Goal: Answer question/provide support: Answer question/provide support

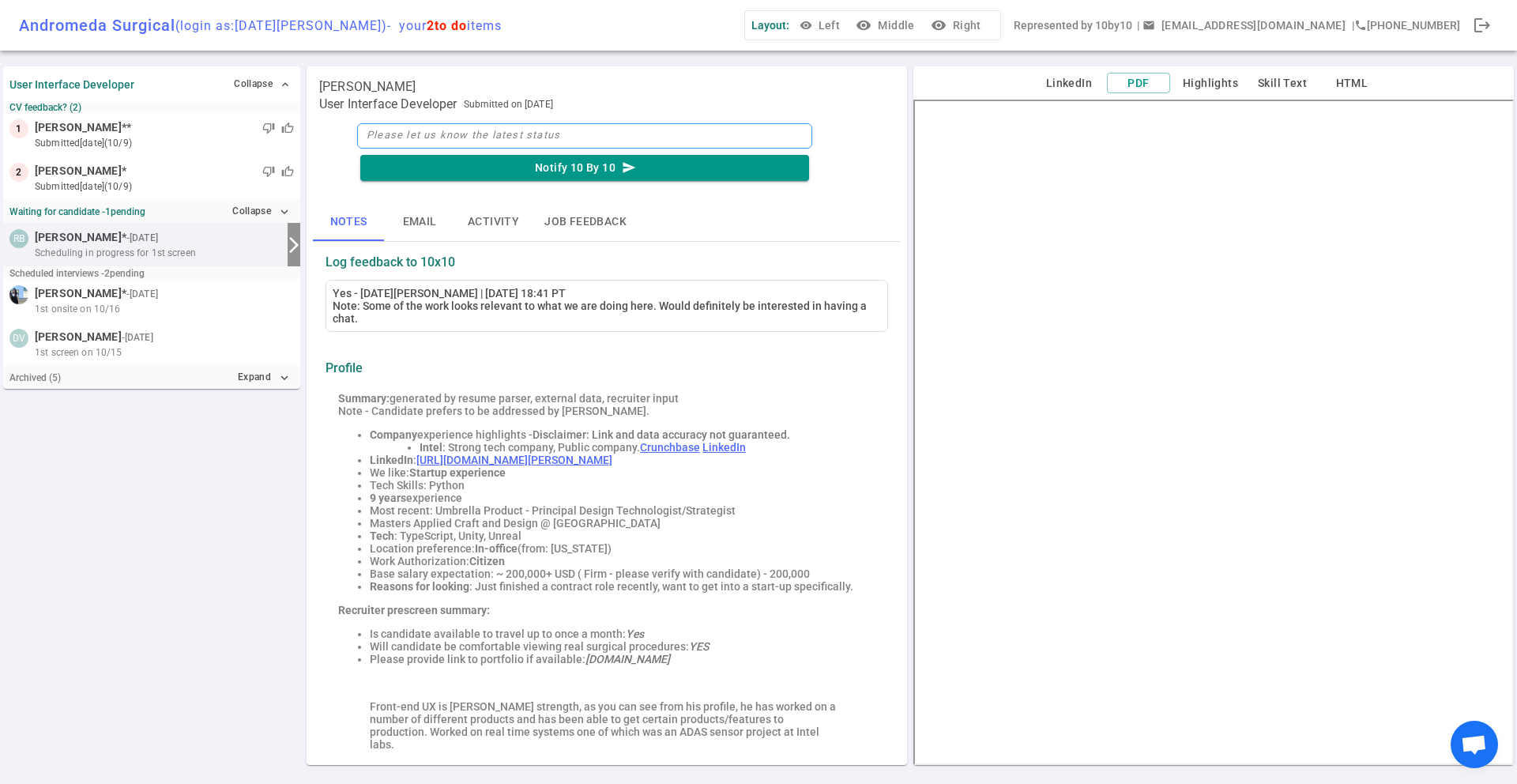
click at [456, 130] on textarea at bounding box center [585, 135] width 456 height 25
type textarea "R"
type textarea "Re"
type textarea "Ree"
type textarea "[PERSON_NAME]"
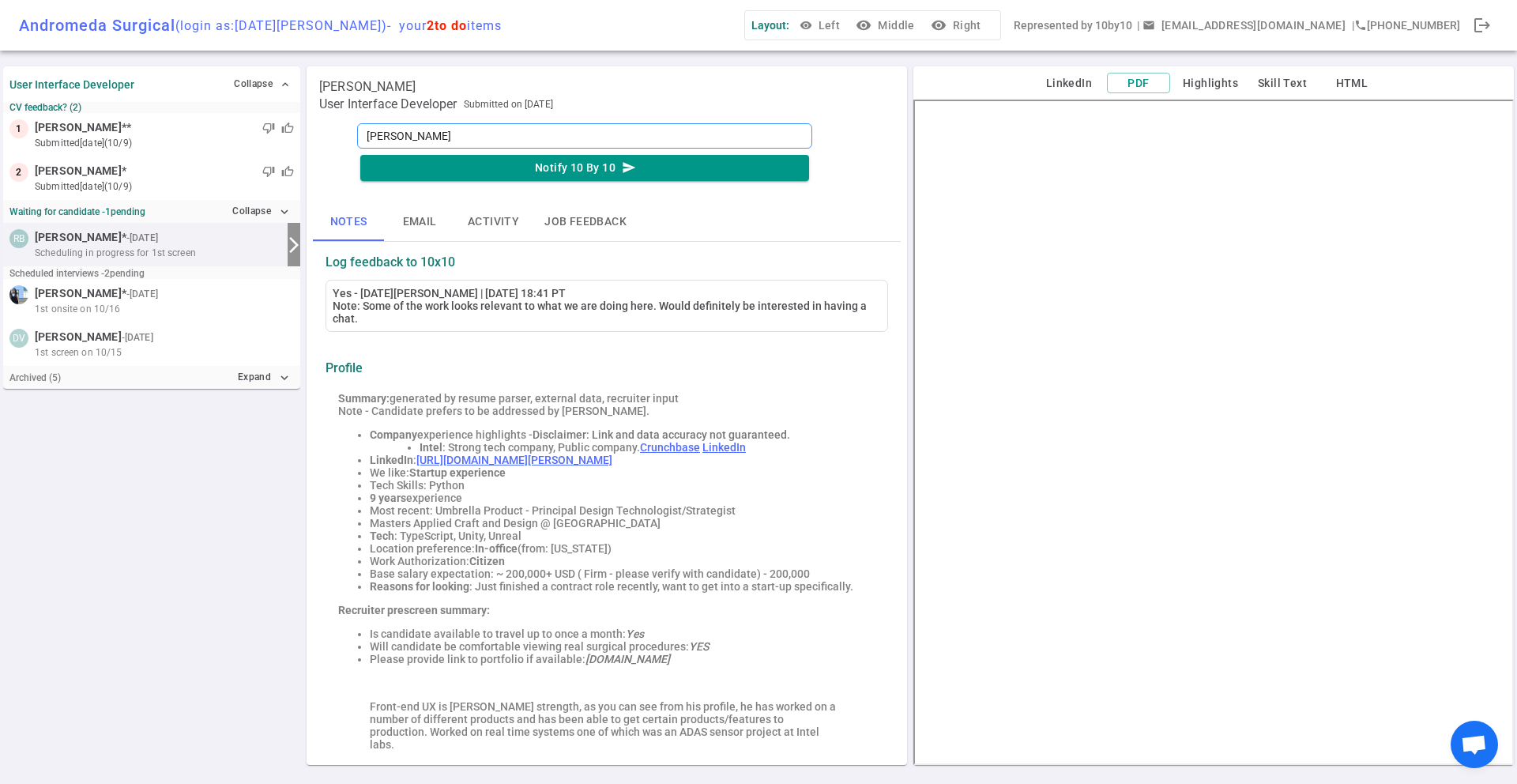
type textarea "[PERSON_NAME]"
type textarea "[PERSON_NAME] s"
type textarea "[PERSON_NAME]"
type textarea "[PERSON_NAME] see"
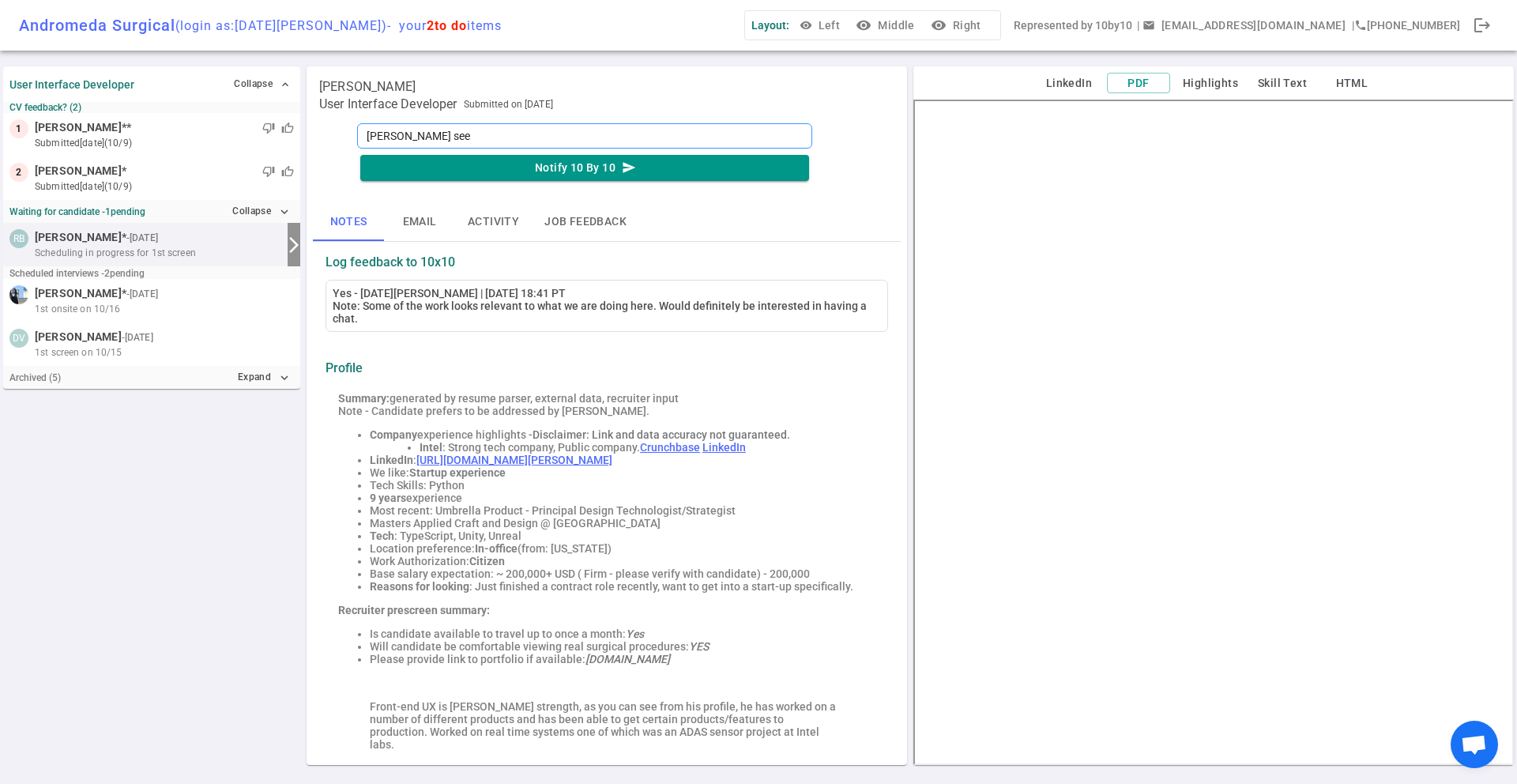
type textarea "[PERSON_NAME] seem"
type textarea "[PERSON_NAME] seems"
type textarea "[PERSON_NAME] seem"
type textarea "[PERSON_NAME] see"
type textarea "[PERSON_NAME]"
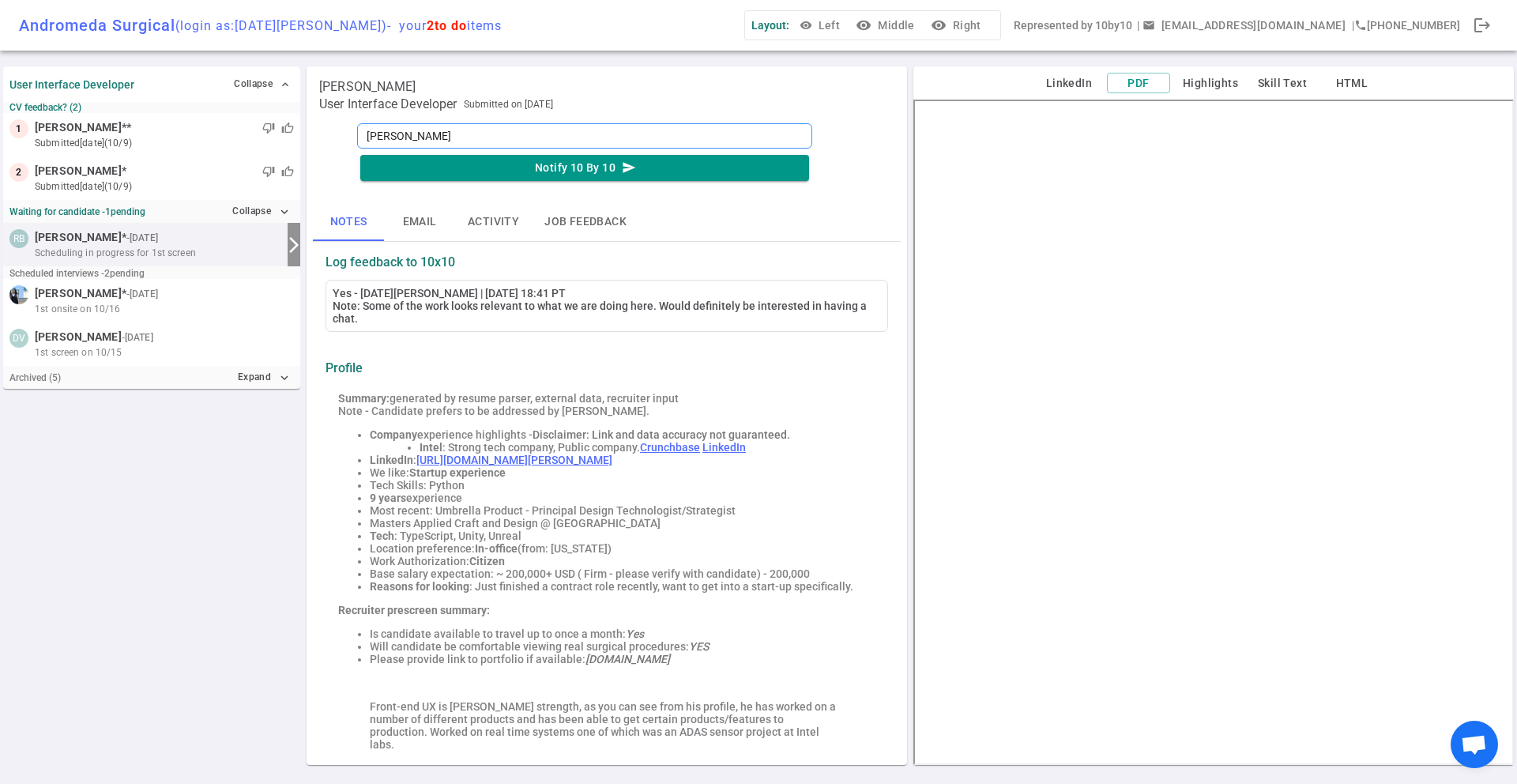
type textarea "[PERSON_NAME] s"
type textarea "[PERSON_NAME]"
type textarea "[PERSON_NAME] e"
type textarea "[PERSON_NAME] ex"
type textarea "[PERSON_NAME] exp"
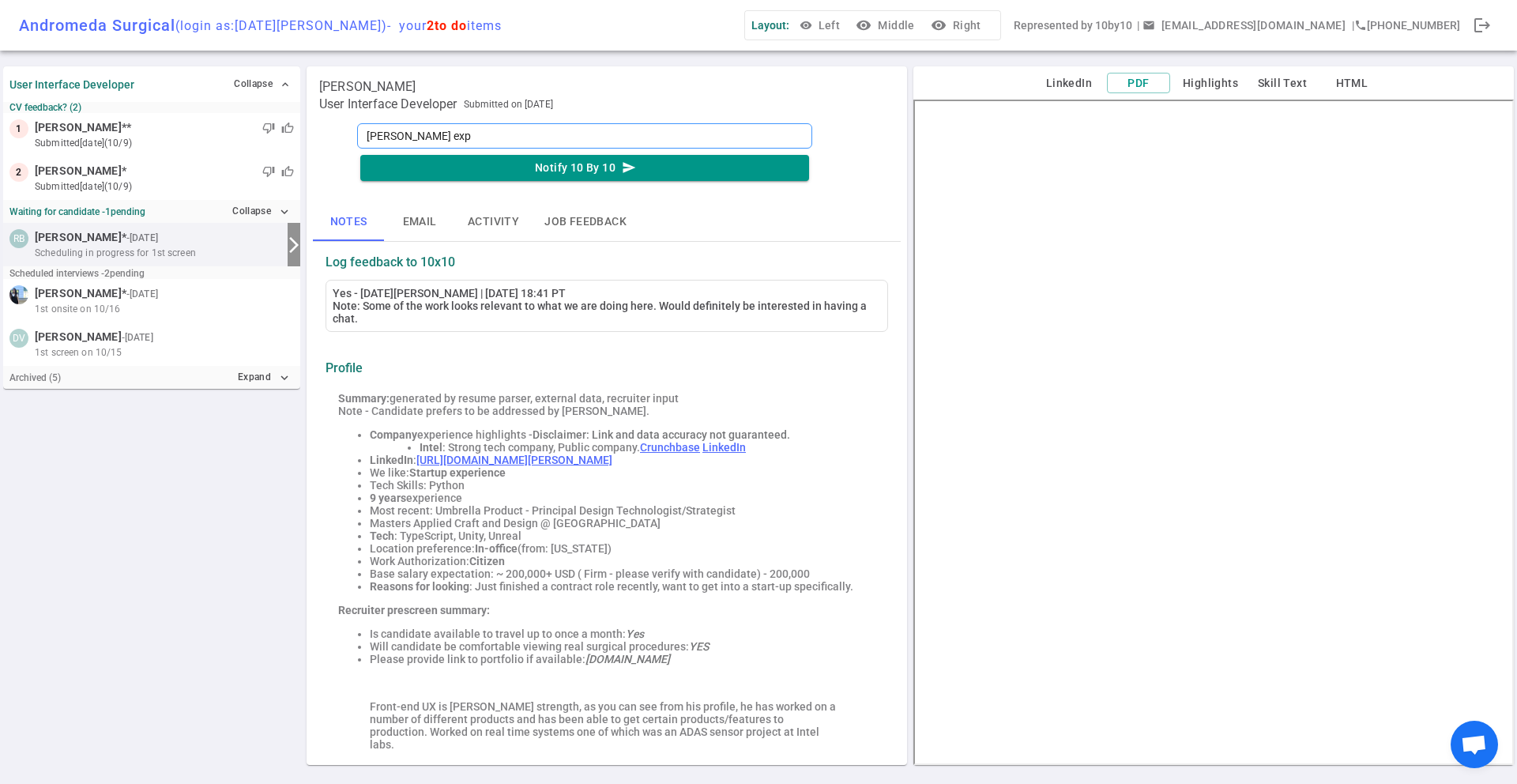
type textarea "[PERSON_NAME] expe"
type textarea "[PERSON_NAME] exper"
type textarea "[PERSON_NAME] experi"
type textarea "[PERSON_NAME] experie"
type textarea "[PERSON_NAME] experien"
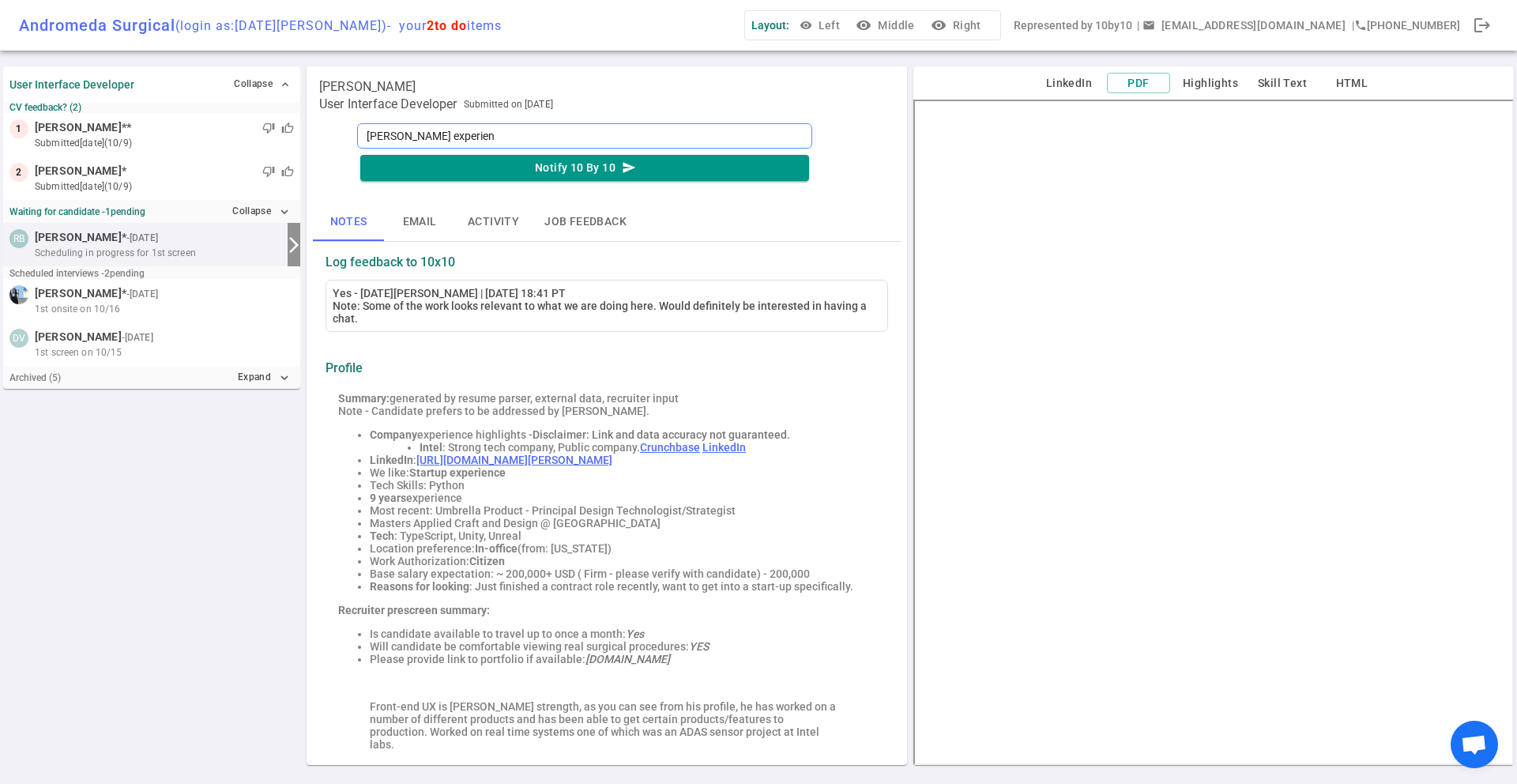
type textarea "[PERSON_NAME] experienc"
type textarea "[PERSON_NAME] experience"
type textarea "[PERSON_NAME] experience p"
type textarea "[PERSON_NAME] experience po"
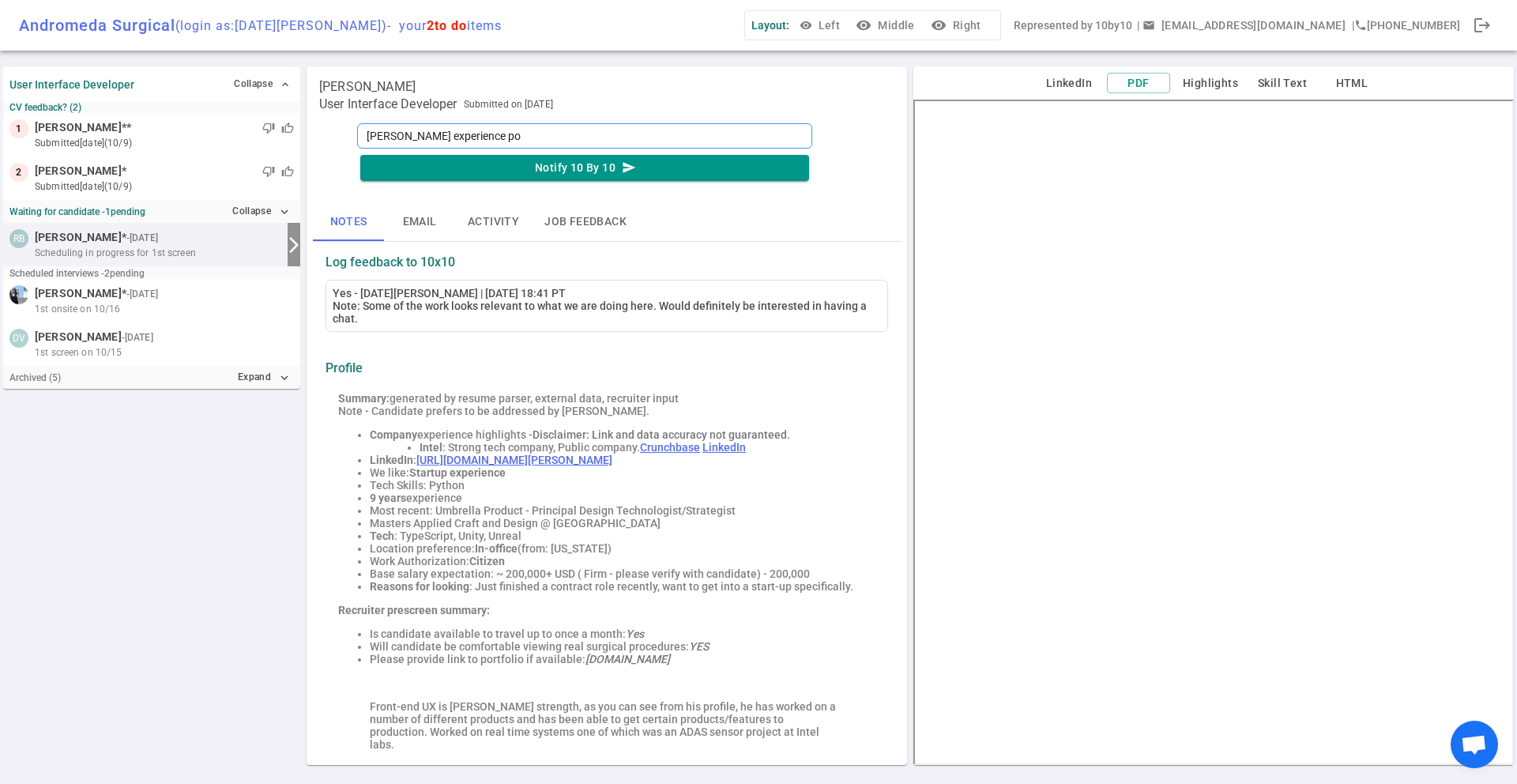
type textarea "[PERSON_NAME] experience poi"
type textarea "[PERSON_NAME] experience poin"
type textarea "[PERSON_NAME] experience point"
type textarea "[PERSON_NAME] experience points"
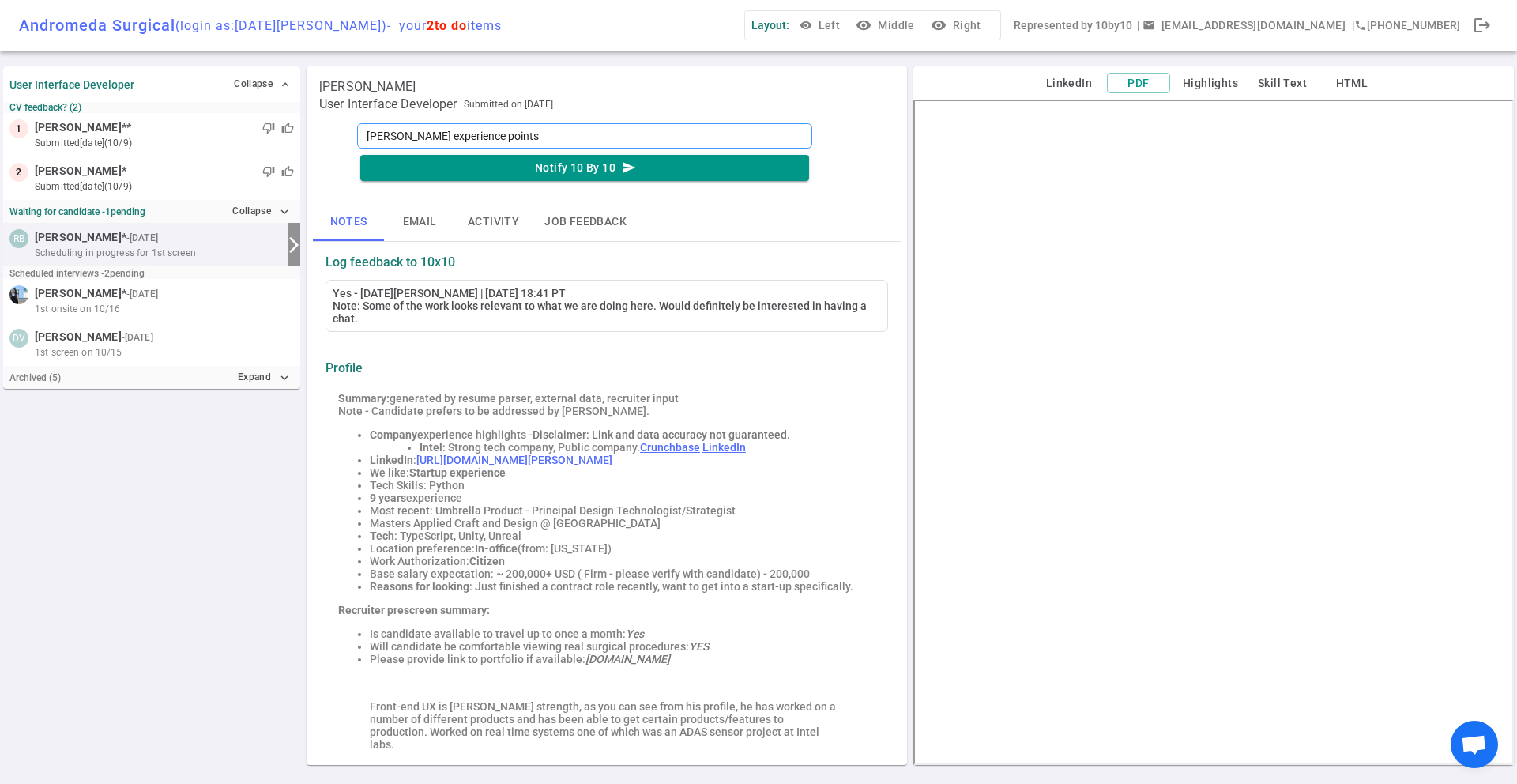
type textarea "[PERSON_NAME] experience points m"
type textarea "[PERSON_NAME] experience points mo"
type textarea "[PERSON_NAME] experience points mor"
type textarea "[PERSON_NAME] experience points more"
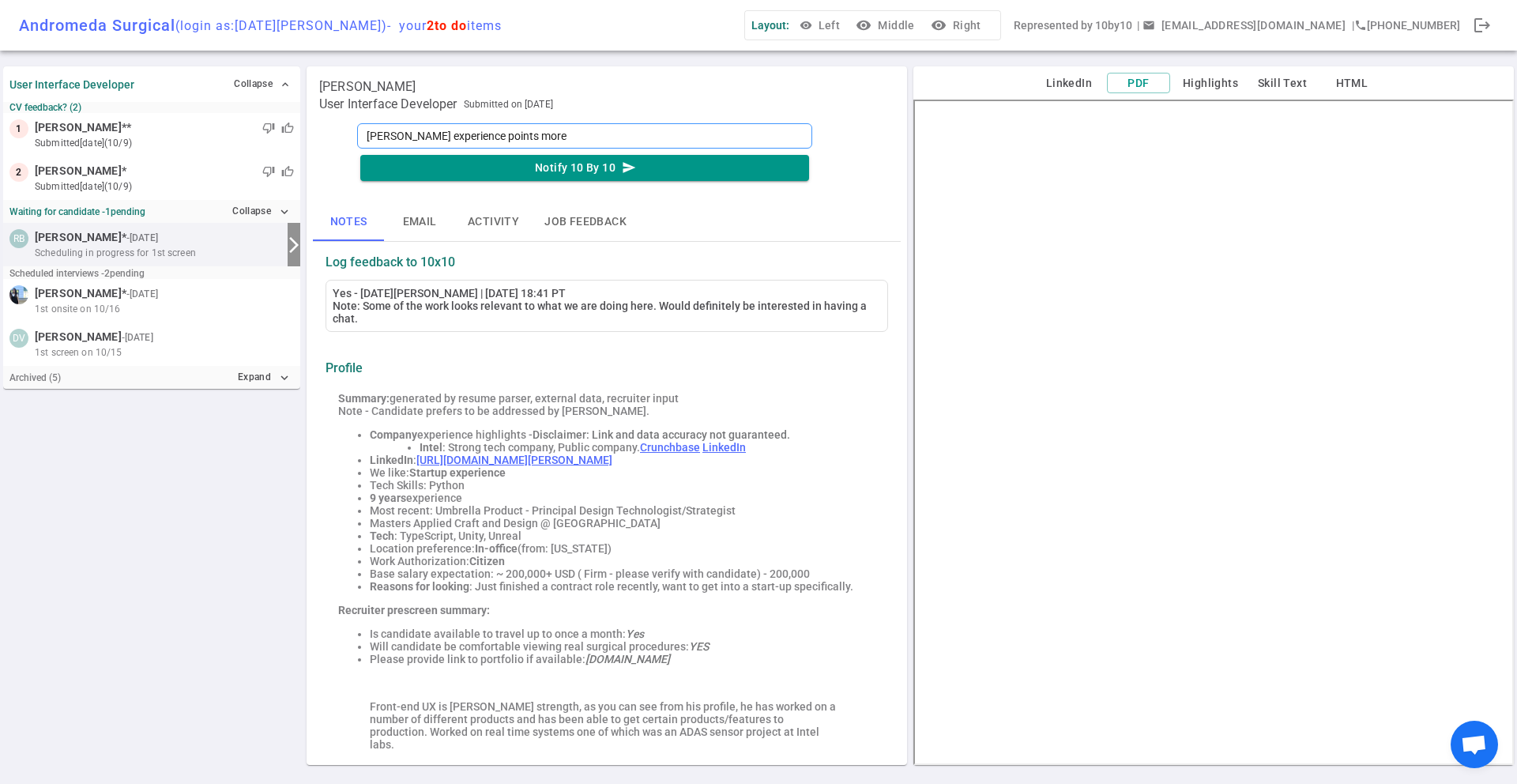
type textarea "[PERSON_NAME] experience points more t"
type textarea "[PERSON_NAME] experience points more to"
type textarea "[PERSON_NAME] experience points more tow"
type textarea "[PERSON_NAME] experience points more towa"
type textarea "[PERSON_NAME] experience points more towar"
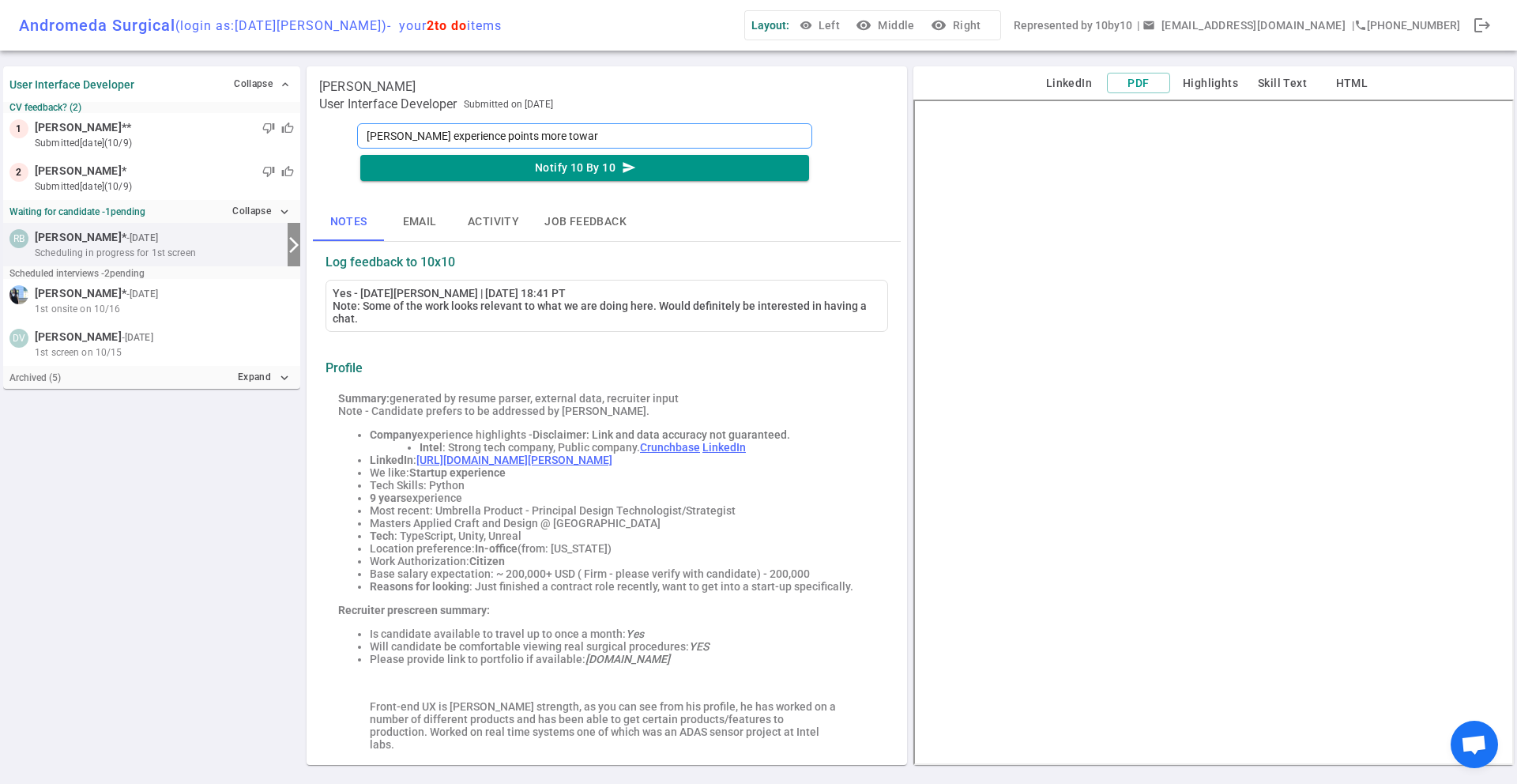
type textarea "[PERSON_NAME] experience points more toward"
type textarea "[PERSON_NAME] experience points more towards"
type textarea "[PERSON_NAME] experience points more towards h"
type textarea "[PERSON_NAME] experience points more towards hi"
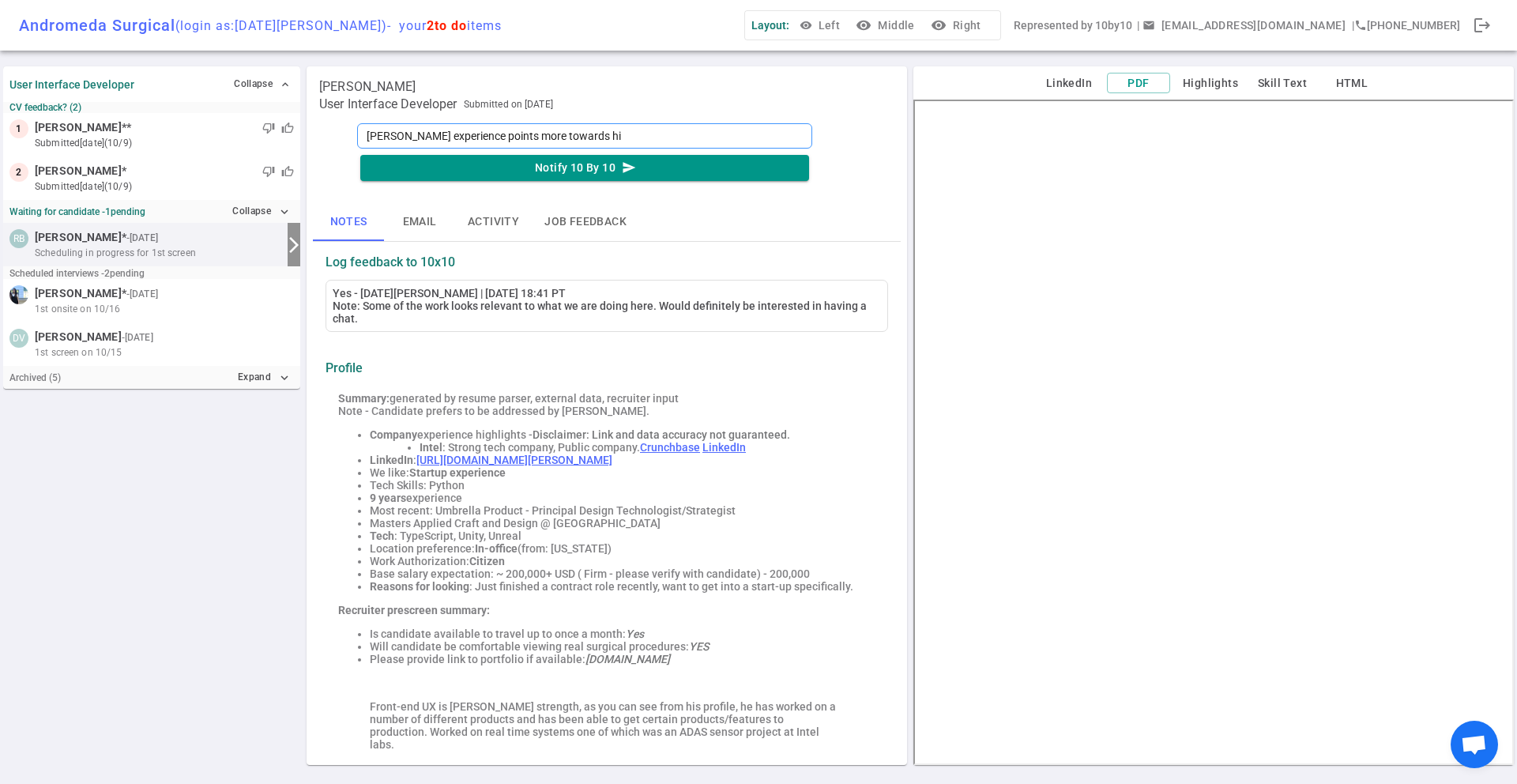
type textarea "[PERSON_NAME] experience points more towards him"
type textarea "[PERSON_NAME] experience points more towards him b"
type textarea "[PERSON_NAME] experience points more towards him be"
type textarea "[PERSON_NAME] experience points more towards him bei"
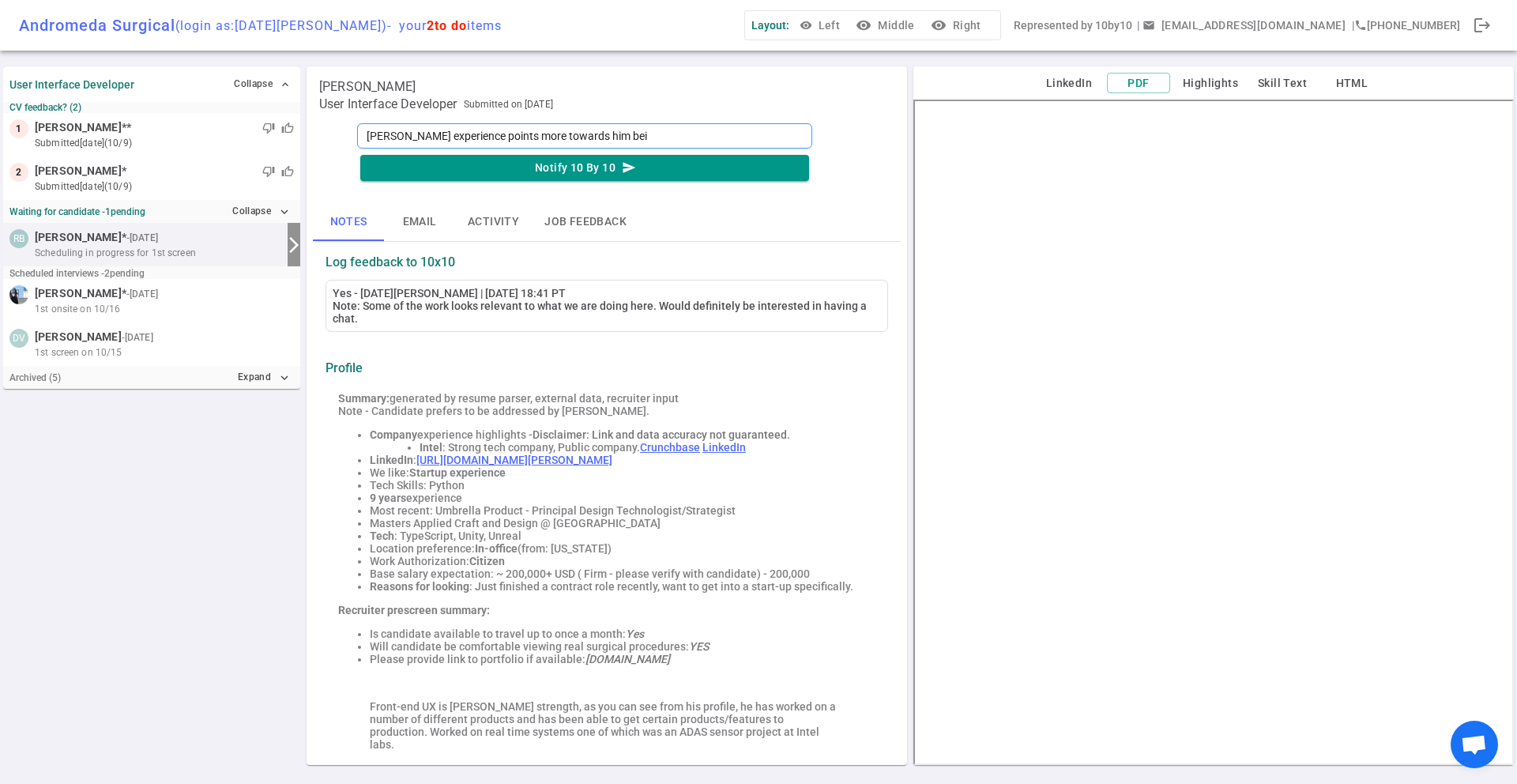
type textarea "[PERSON_NAME] experience points more towards him bein"
type textarea "[PERSON_NAME] experience points more towards him being"
type textarea "[PERSON_NAME] experience points more towards him being a"
type textarea "[PERSON_NAME] experience points more towards him being an"
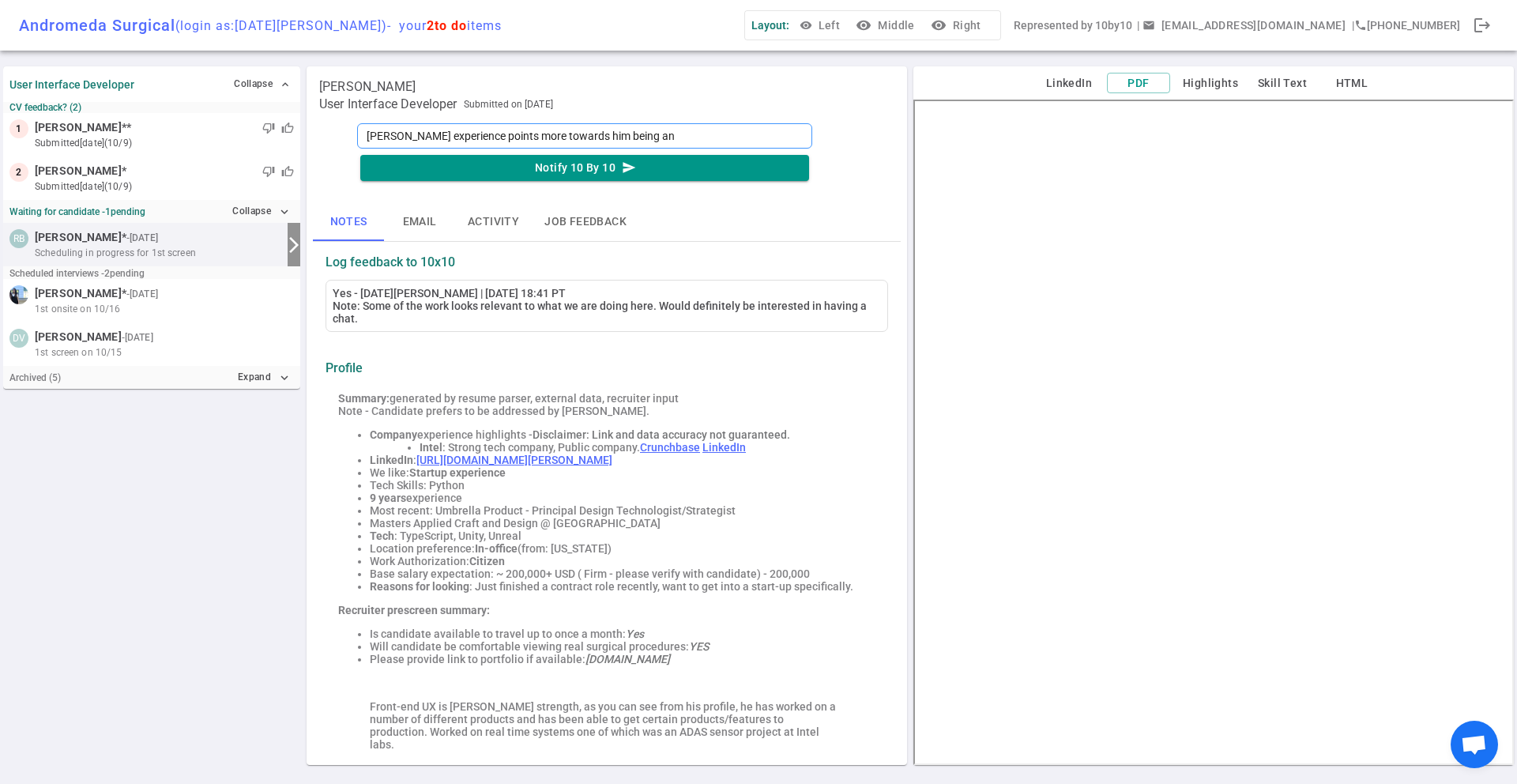
type textarea "[PERSON_NAME] experience points more towards him being an"
type textarea "[PERSON_NAME] experience points more towards him being an i"
type textarea "[PERSON_NAME] experience points more towards him being an in"
type textarea "[PERSON_NAME] experience points more towards him being an ind"
type textarea "[PERSON_NAME] experience points more towards him being an indu"
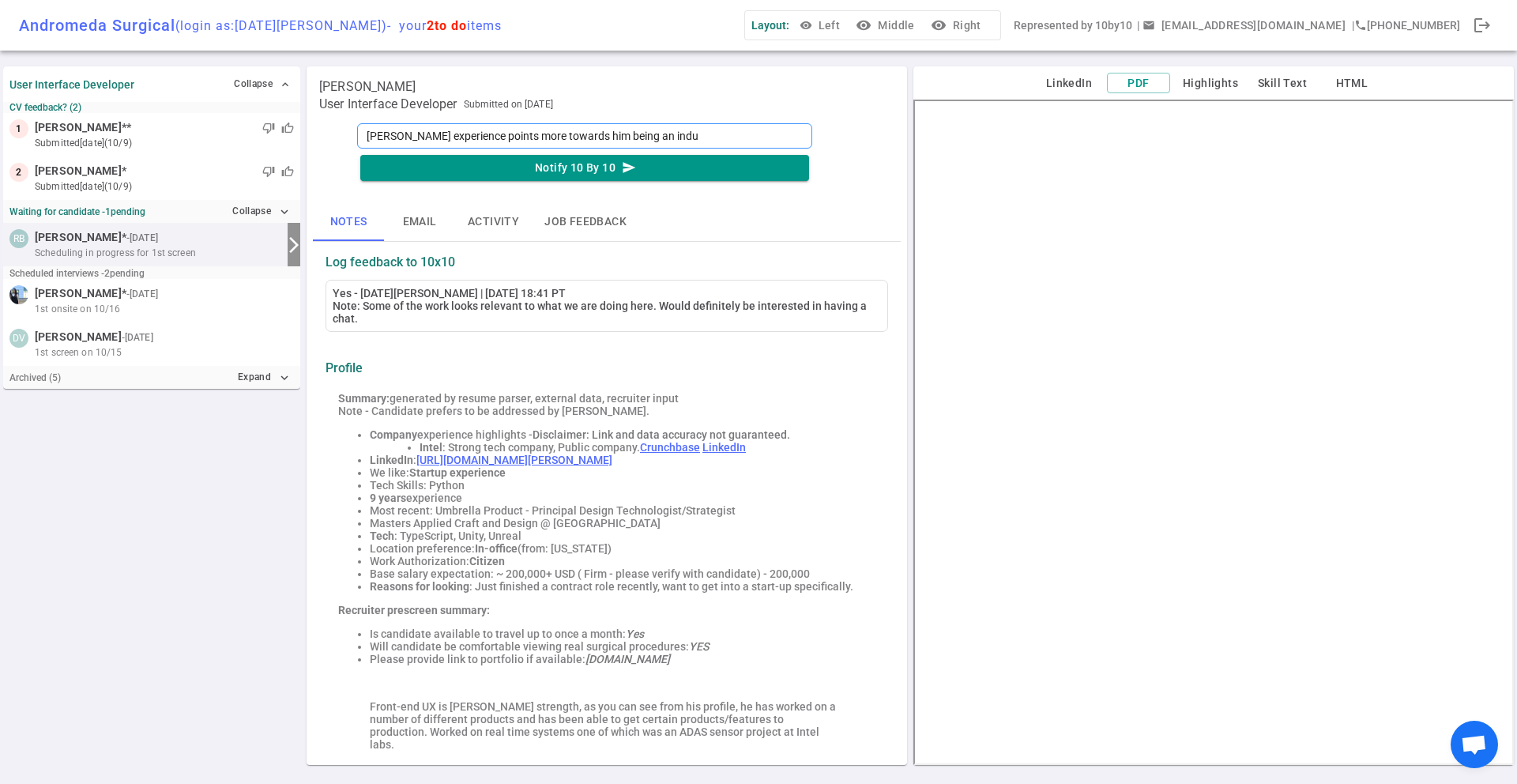
type textarea "[PERSON_NAME] experience points more towards him being an indus"
type textarea "[PERSON_NAME] experience points more towards him being an indust"
type textarea "[PERSON_NAME] experience points more towards him being an industr"
type textarea "[PERSON_NAME] experience points more towards him being an industri"
type textarea "[PERSON_NAME] experience points more towards him being an industria"
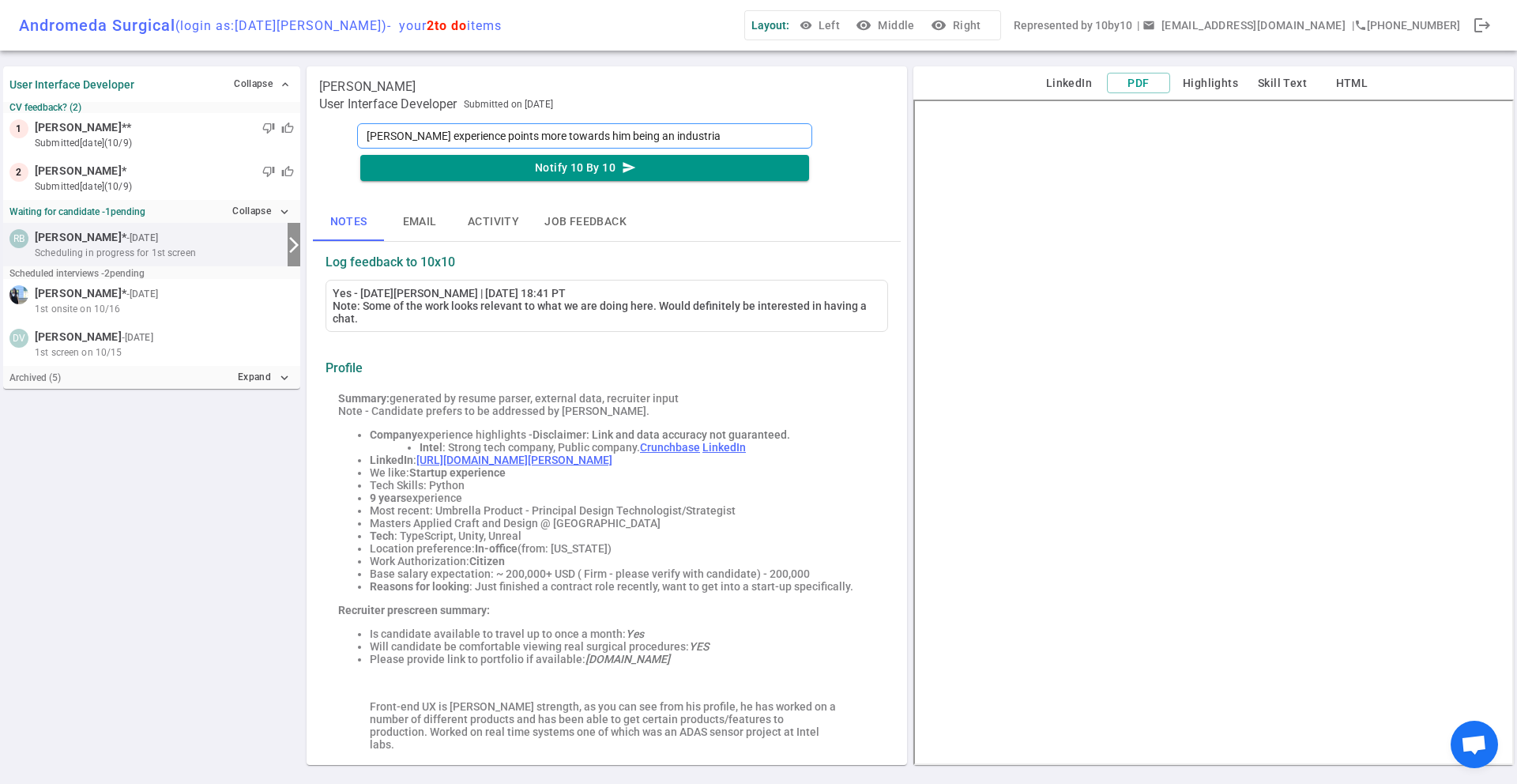
type textarea "[PERSON_NAME] experience points more towards him being an industrial"
type textarea "[PERSON_NAME] experience points more towards him being an industrial d"
type textarea "[PERSON_NAME] experience points more towards him being an industrial de"
type textarea "[PERSON_NAME] experience points more towards him being an industrial des"
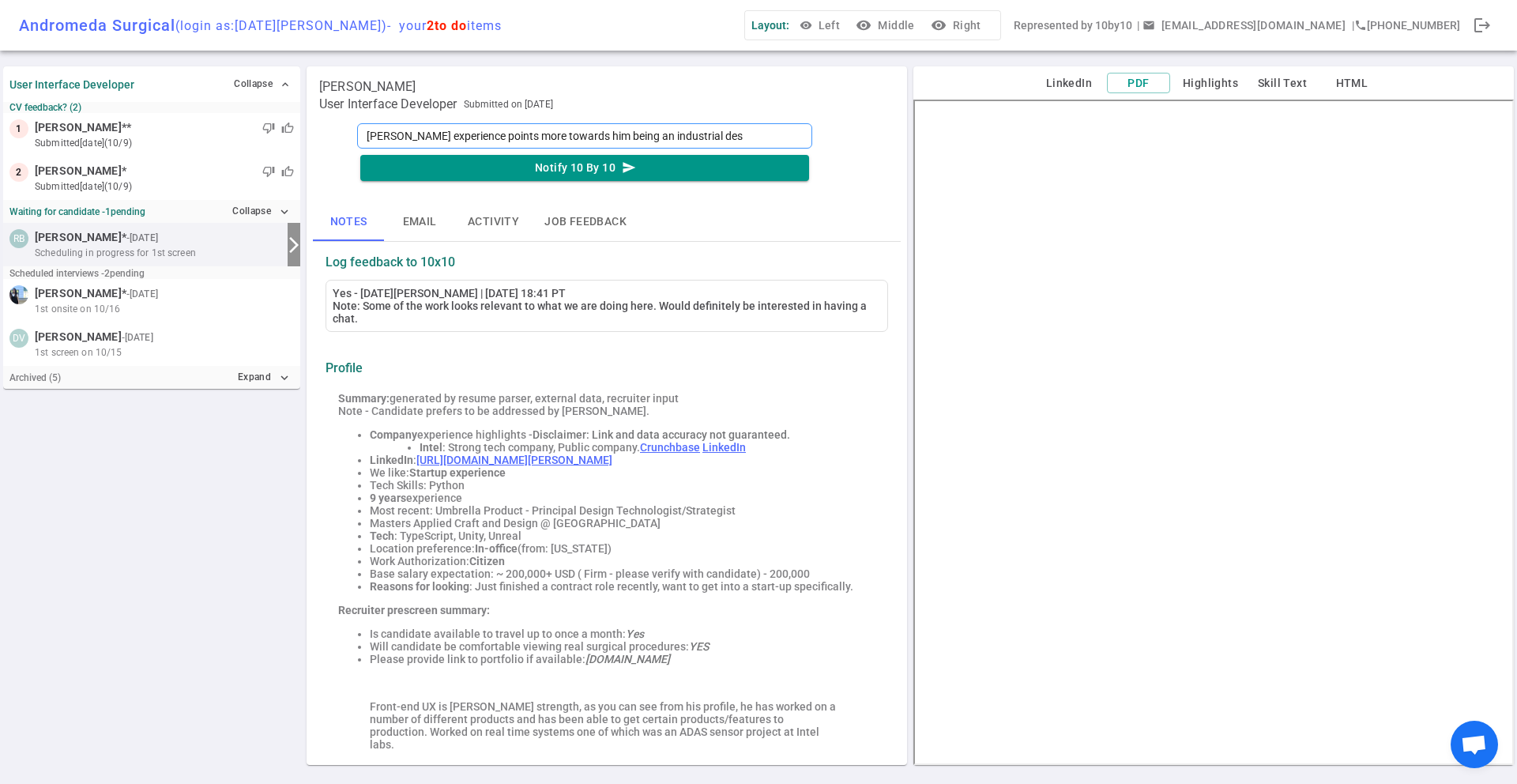
type textarea "[PERSON_NAME] experience points more towards him being an industrial desi"
type textarea "[PERSON_NAME] experience points more towards him being an industrial desig"
type textarea "[PERSON_NAME] experience points more towards him being an industrial design"
type textarea "[PERSON_NAME] experience points more towards him being an industrial designe"
type textarea "[PERSON_NAME] experience points more towards him being an industrial designer"
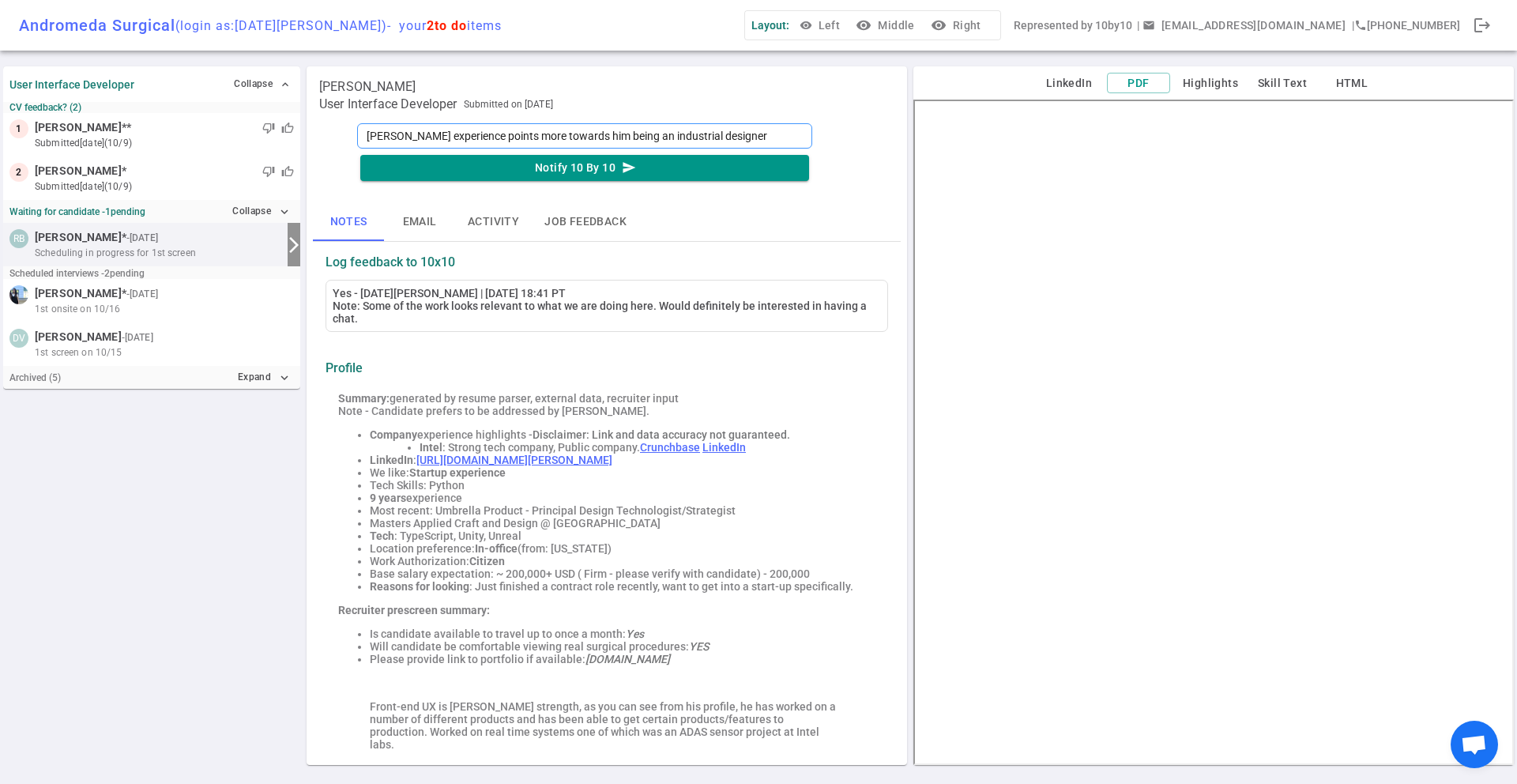
type textarea "[PERSON_NAME] experience points more towards him being an industrial designer"
type textarea "[PERSON_NAME] experience points more towards him being an industrial designer t"
type textarea "[PERSON_NAME] experience points more towards him being an industrial designer ta"
type textarea "[PERSON_NAME] experience points more towards him being an industrial designer t…"
type textarea "[PERSON_NAME] experience points more towards him being an industrial designer […"
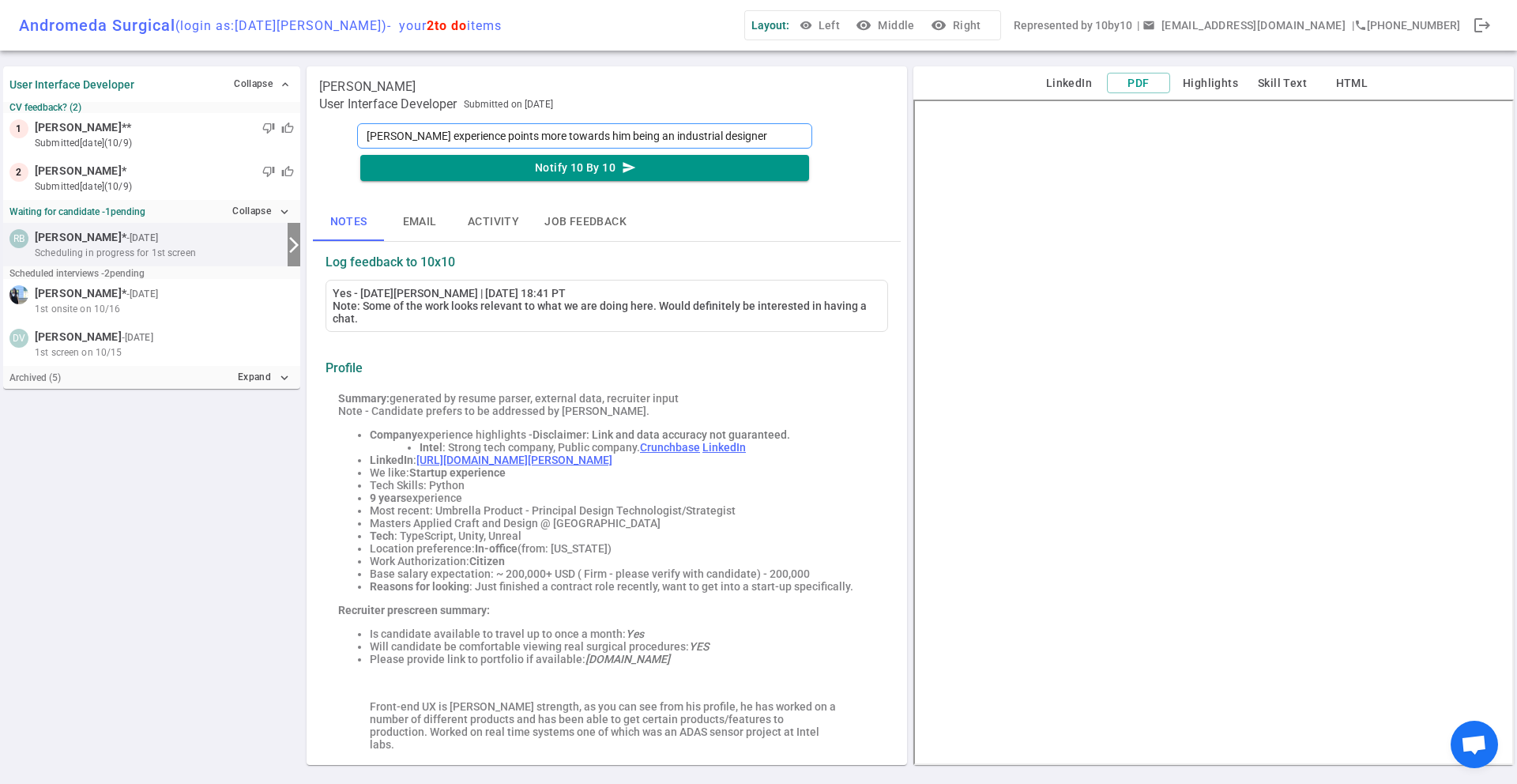
type textarea "[PERSON_NAME] experience points more towards him being an industrial designer […"
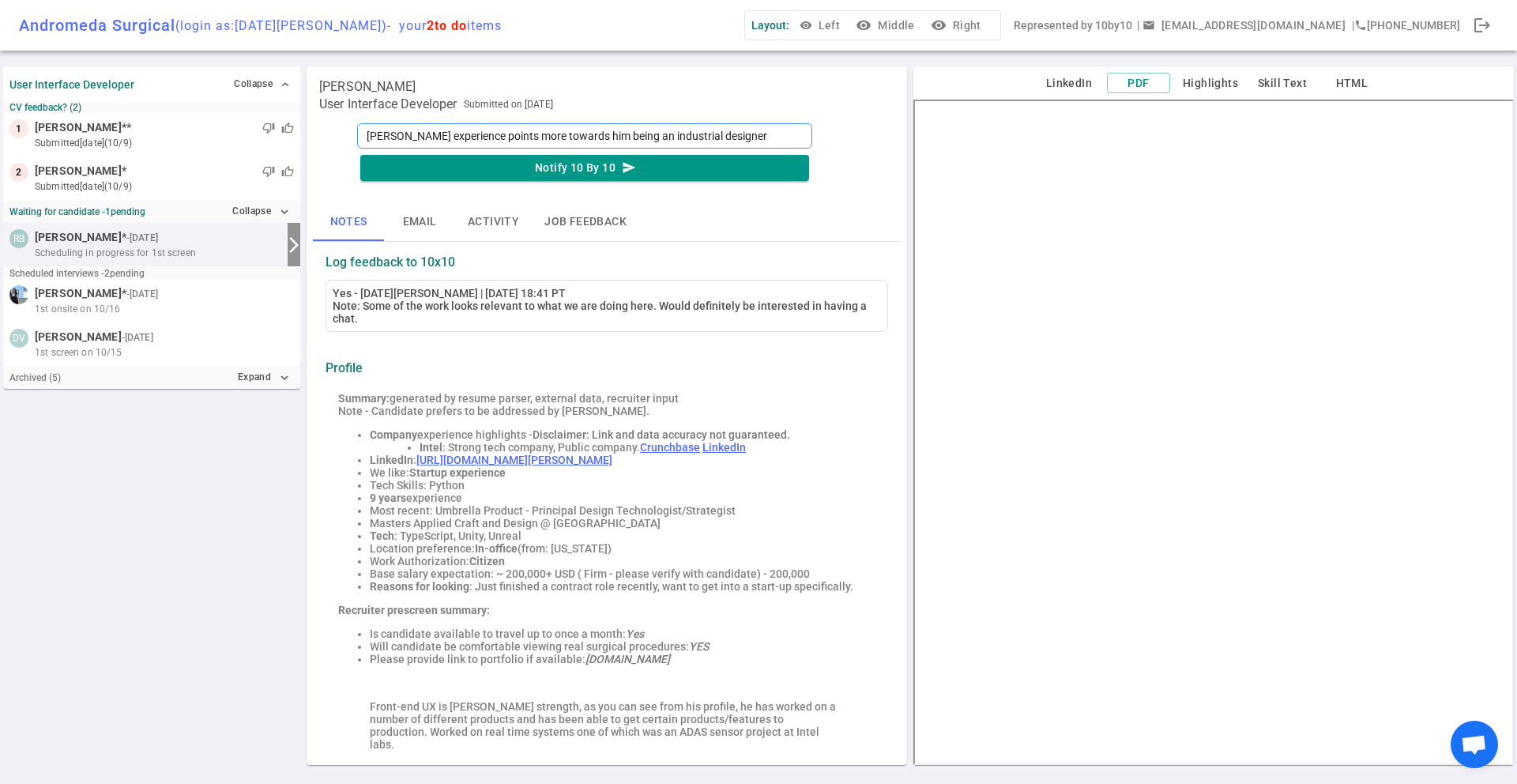
type textarea "[PERSON_NAME] experience points more towards him being an industrial designer […"
type textarea "[PERSON_NAME] experience points more towards him being an industrial designer t…"
click at [739, 133] on textarea "[PERSON_NAME] experience points more towards him being an industrial designer t…" at bounding box center [585, 135] width 456 height 25
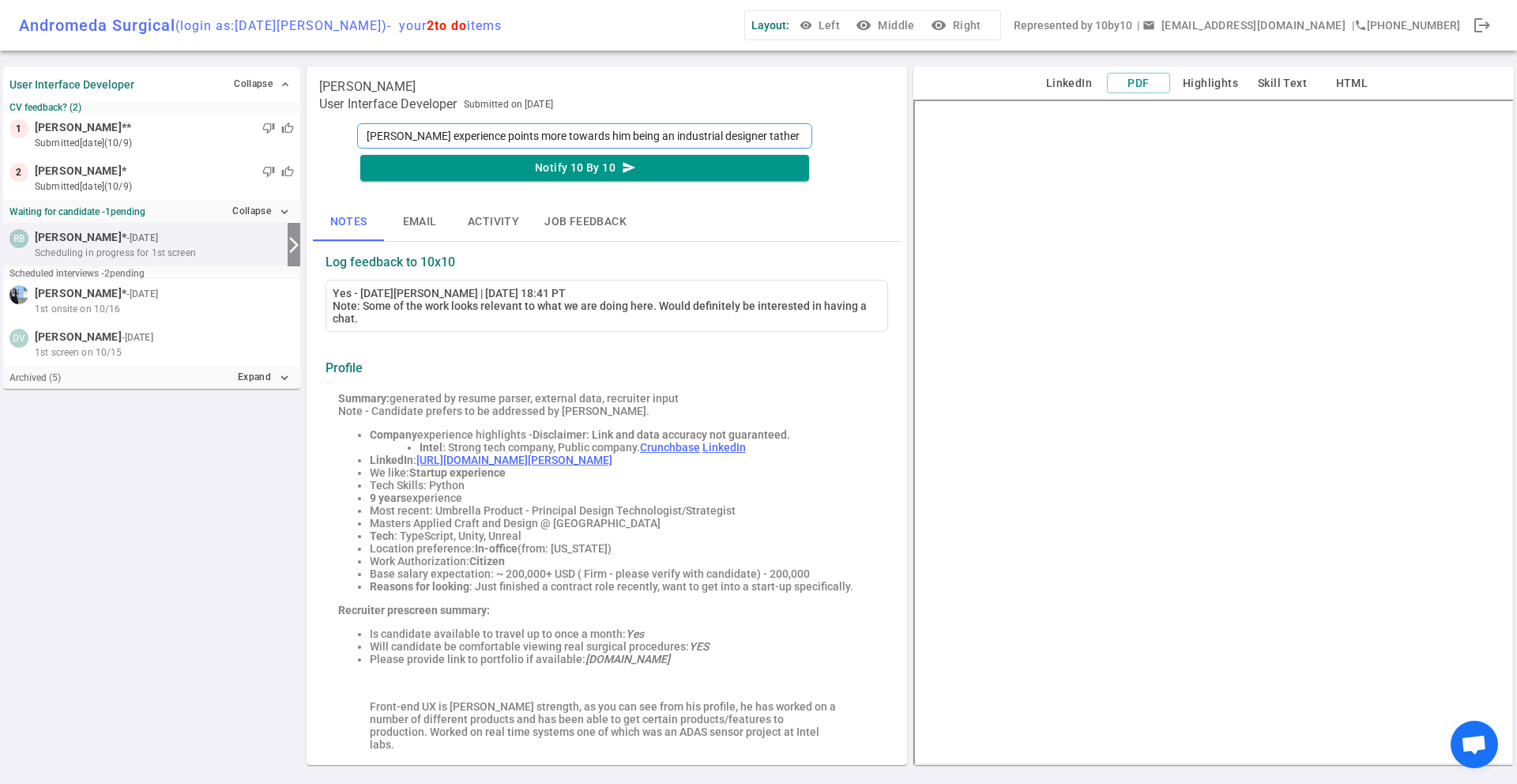
click at [739, 133] on textarea "[PERSON_NAME] experience points more towards him being an industrial designer t…" at bounding box center [585, 135] width 456 height 25
type textarea "[PERSON_NAME] experience points more towards him being an industrial designer r…"
type textarea "[PERSON_NAME] experience points more towards him being an industrial designer […"
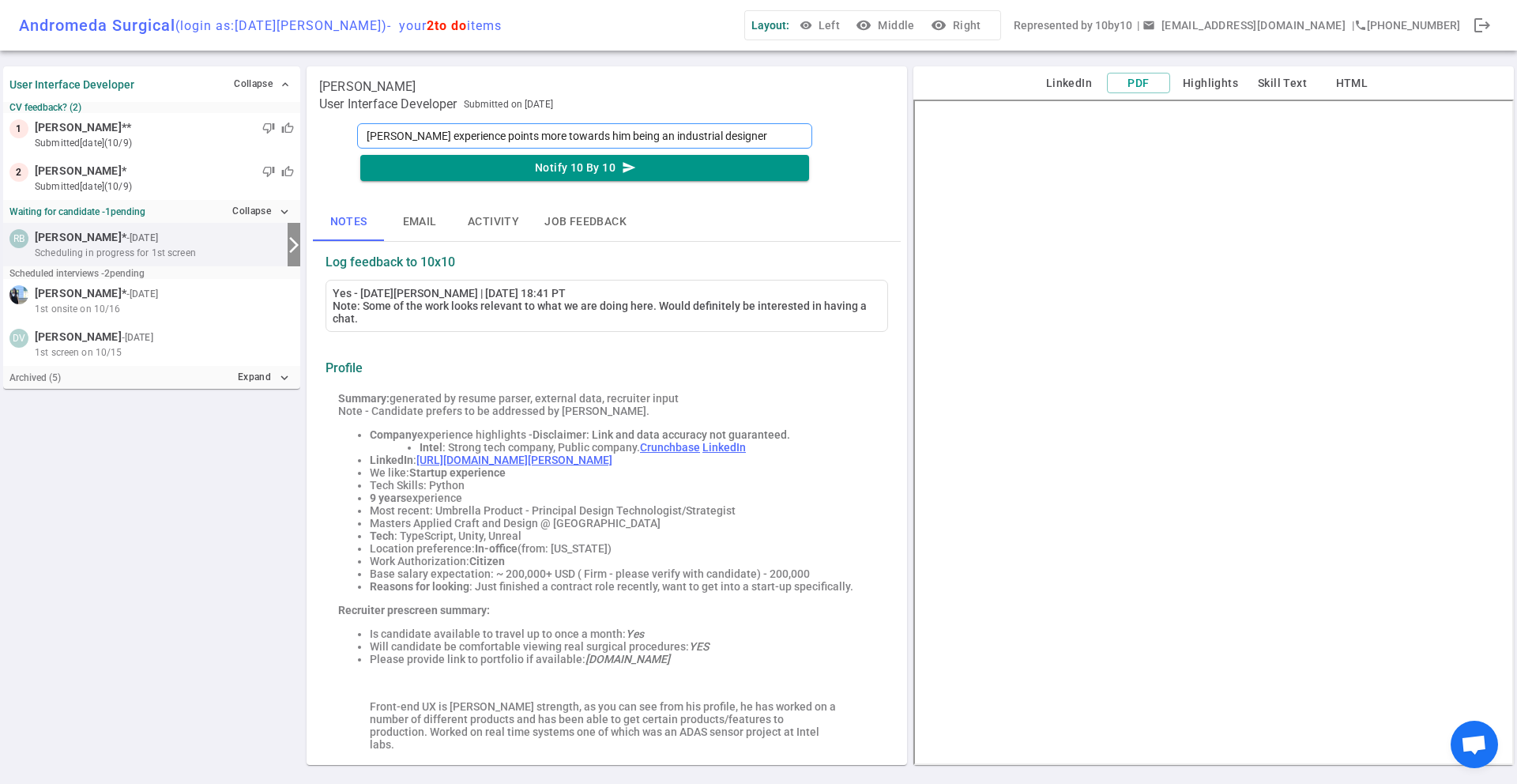
type textarea "[PERSON_NAME] experience points more towards him being an industrial designer […"
type textarea "[PERSON_NAME] experience points more towards him being an industrial designer r…"
click at [801, 133] on textarea "[PERSON_NAME] experience points more towards him being an industrial designer r…" at bounding box center [585, 135] width 456 height 25
click at [808, 133] on textarea "[PERSON_NAME] experience points more towards him being an industrial designer r…" at bounding box center [585, 135] width 456 height 25
type textarea "[PERSON_NAME] experience points more towards him being an industrial designer r…"
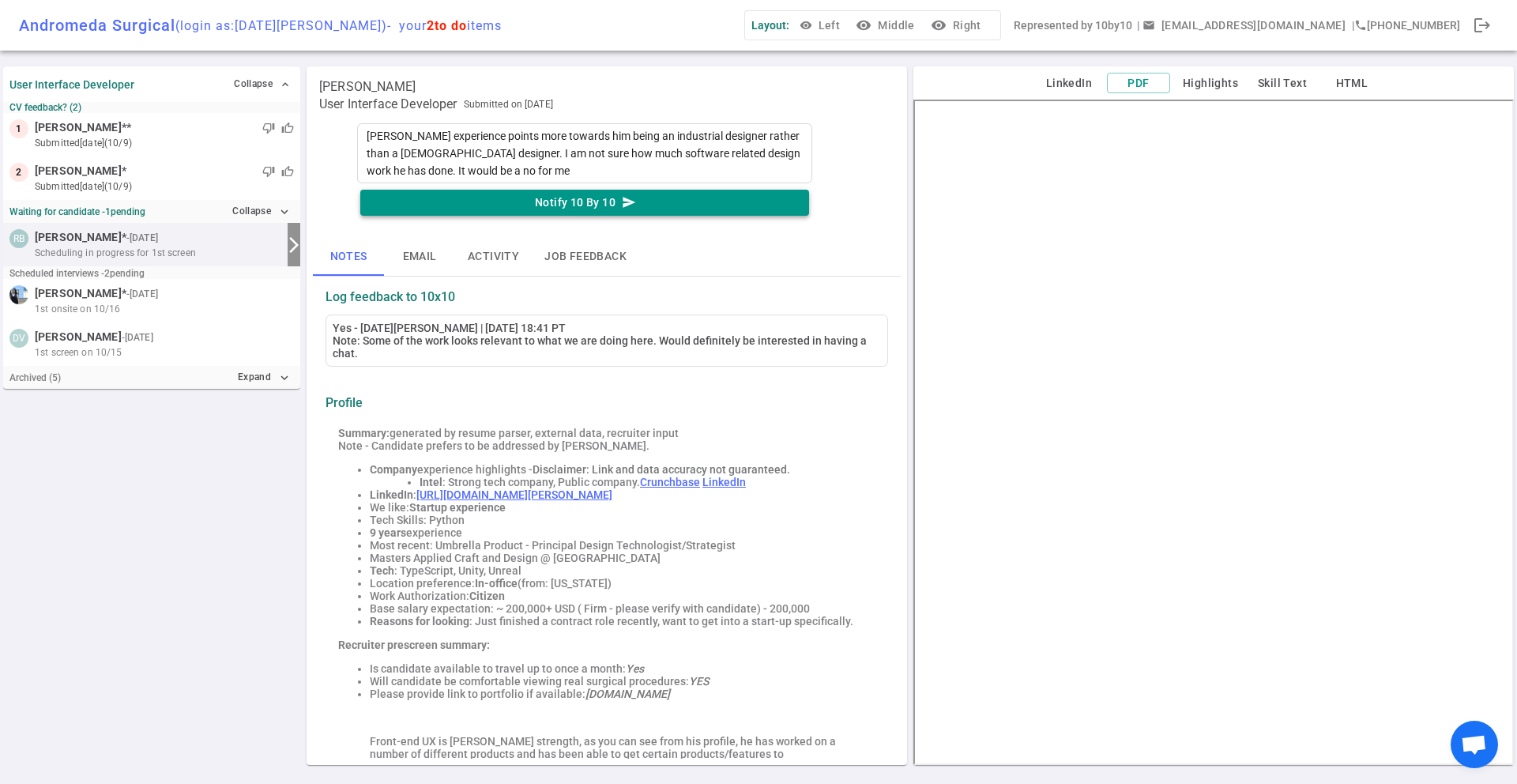
click at [646, 206] on button "Notify 10 By 10 send" at bounding box center [584, 203] width 449 height 26
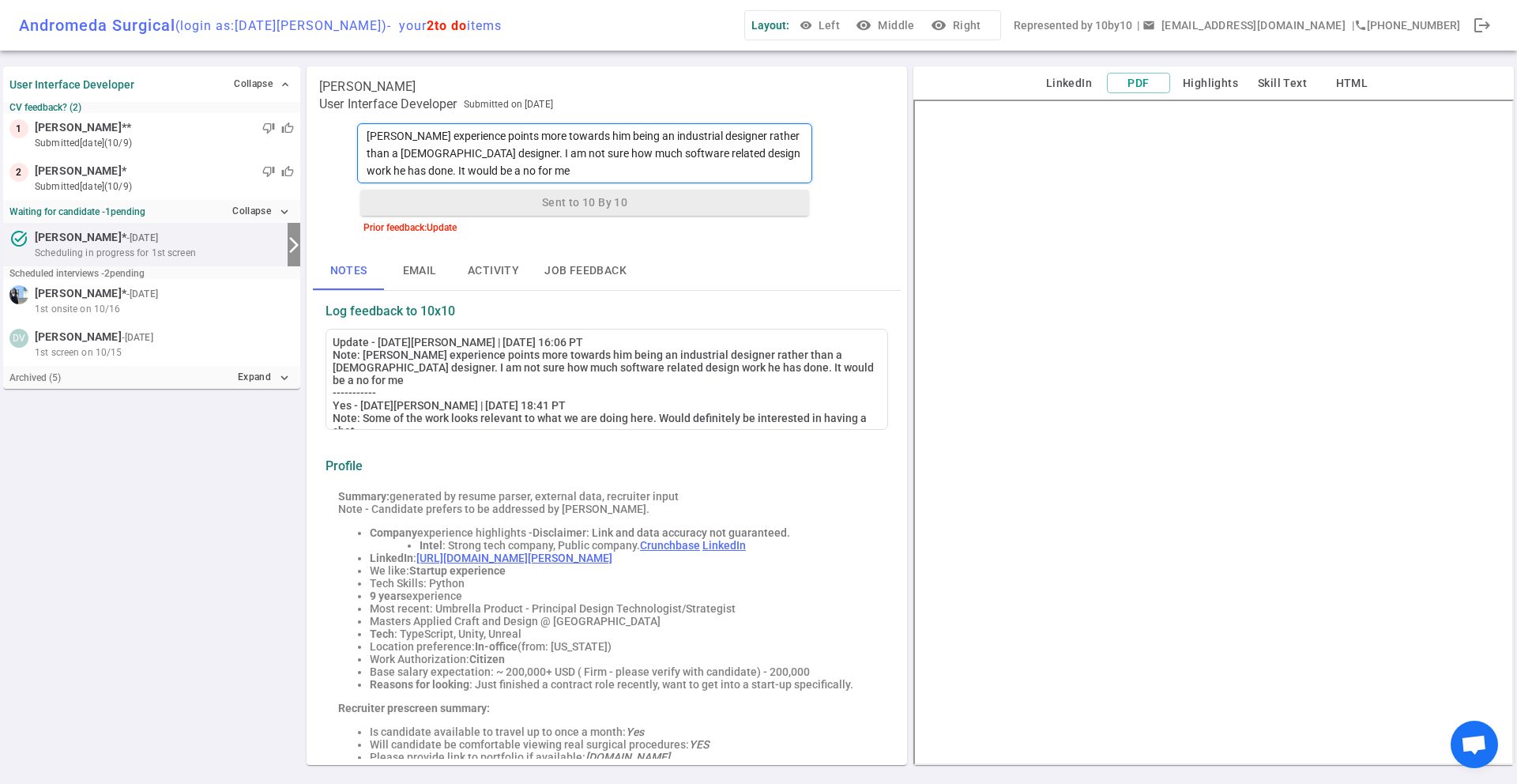
click at [592, 151] on textarea "[PERSON_NAME] experience points more towards him being an industrial designer r…" at bounding box center [585, 153] width 456 height 60
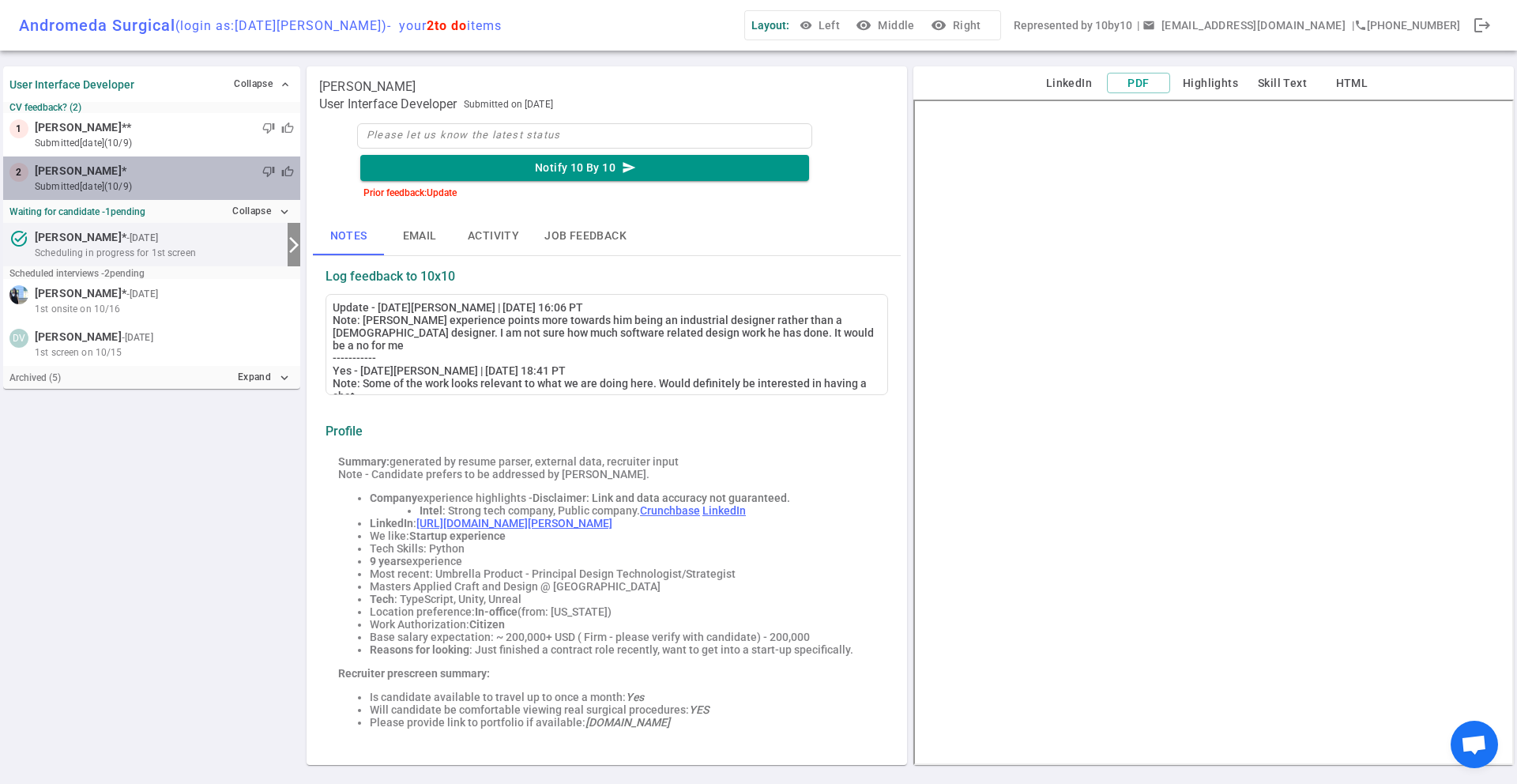
click at [107, 182] on small "submitted [DATE] (10/9)" at bounding box center [164, 186] width 259 height 14
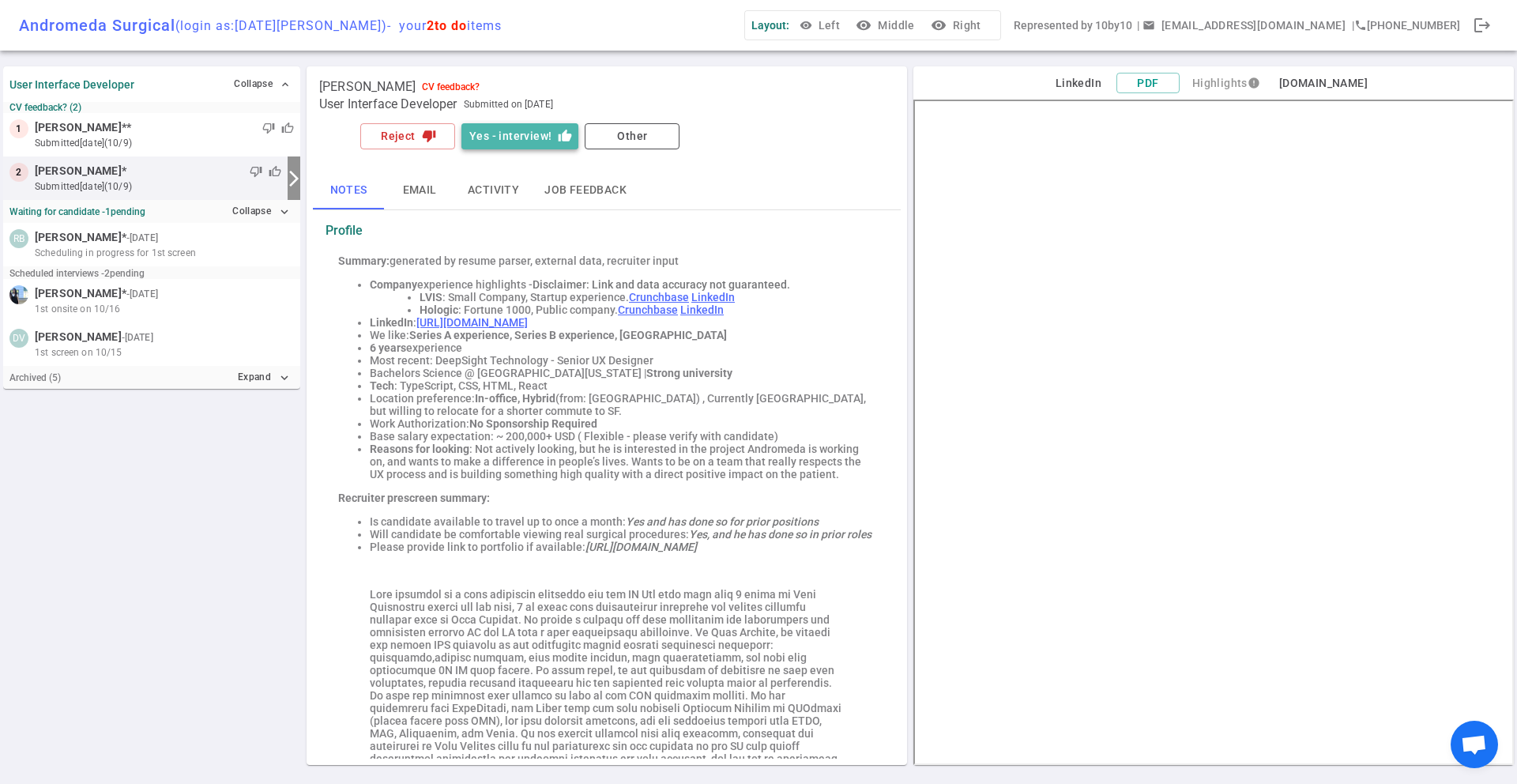
click at [502, 131] on button "Yes - interview! thumb_up" at bounding box center [520, 136] width 117 height 26
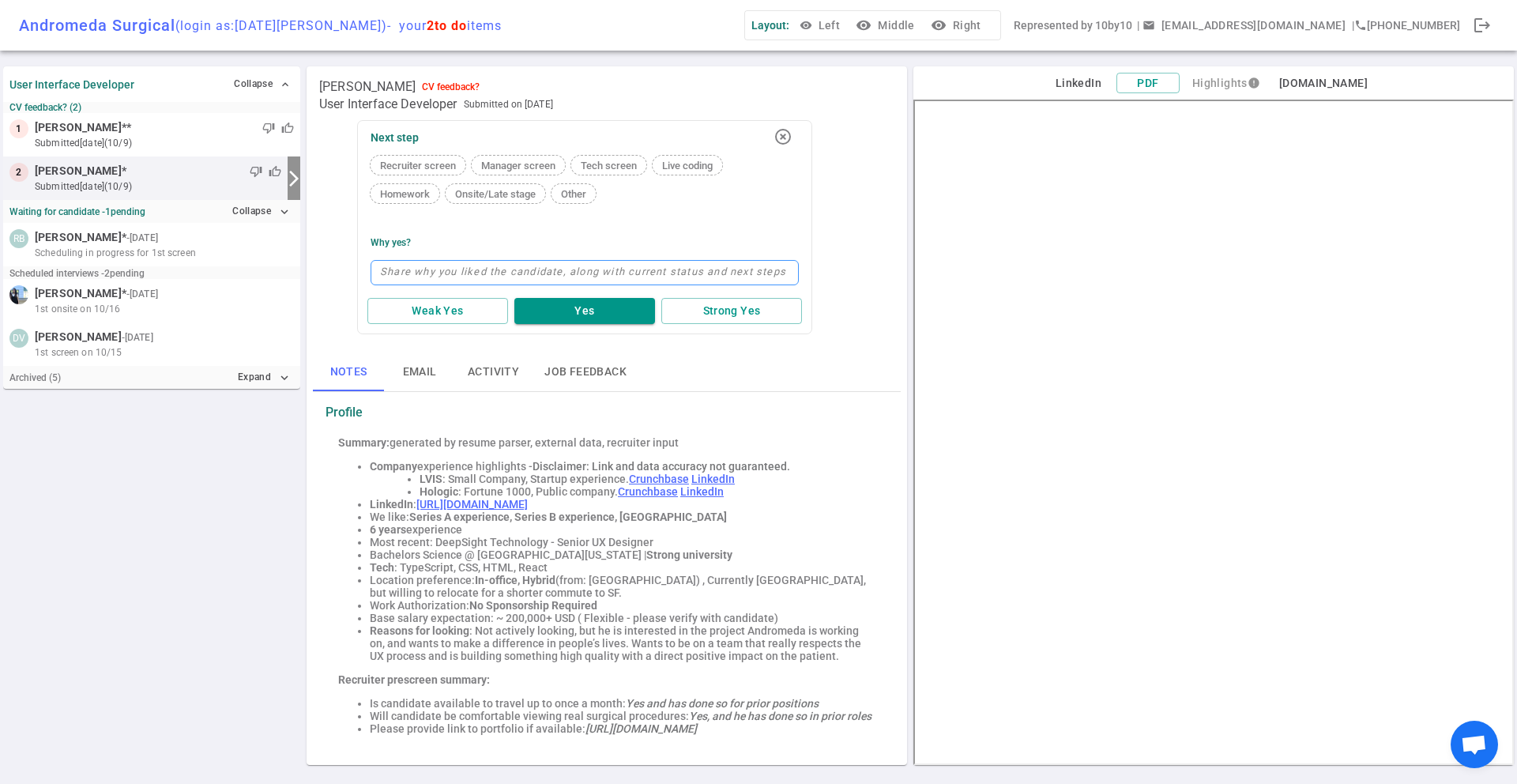
click at [548, 267] on textarea at bounding box center [585, 272] width 428 height 25
click at [605, 295] on div "Weak Yes Yes Strong Yes" at bounding box center [585, 310] width 441 height 32
click at [601, 304] on button "Yes" at bounding box center [584, 311] width 141 height 26
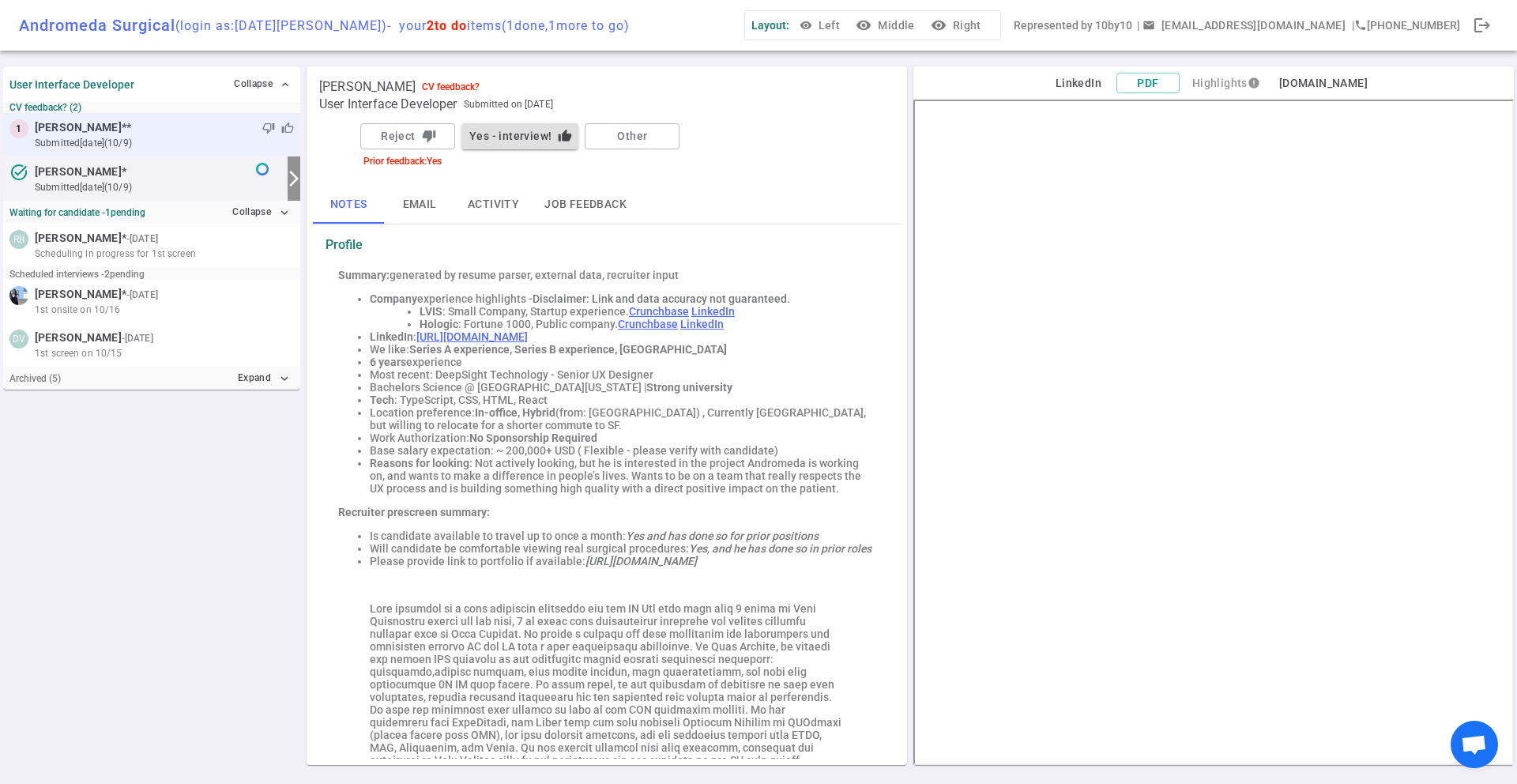
click at [159, 128] on div "thumb_down thumb_up" at bounding box center [212, 128] width 163 height 16
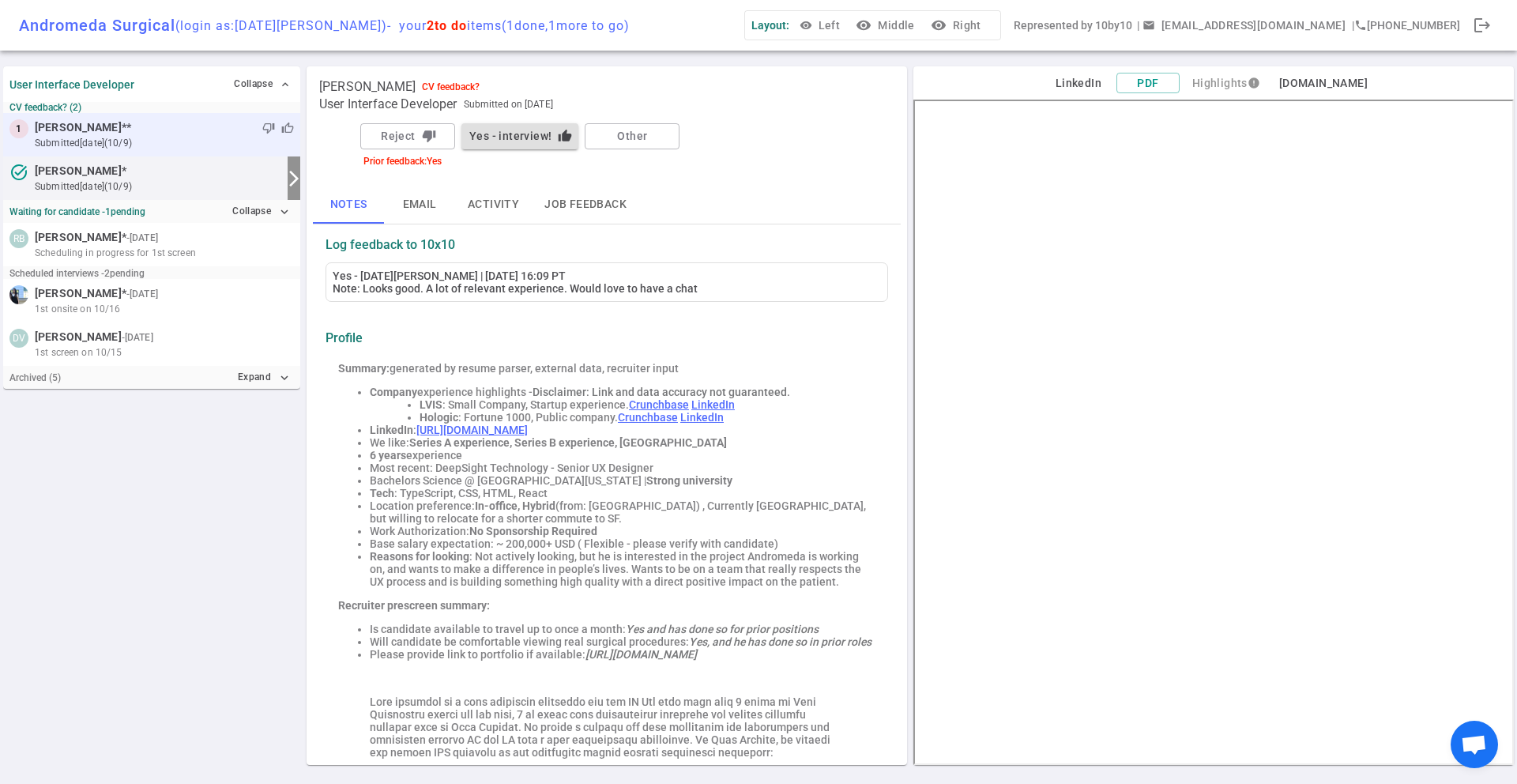
click at [166, 139] on small "submitted [DATE] (10/9)" at bounding box center [164, 142] width 259 height 14
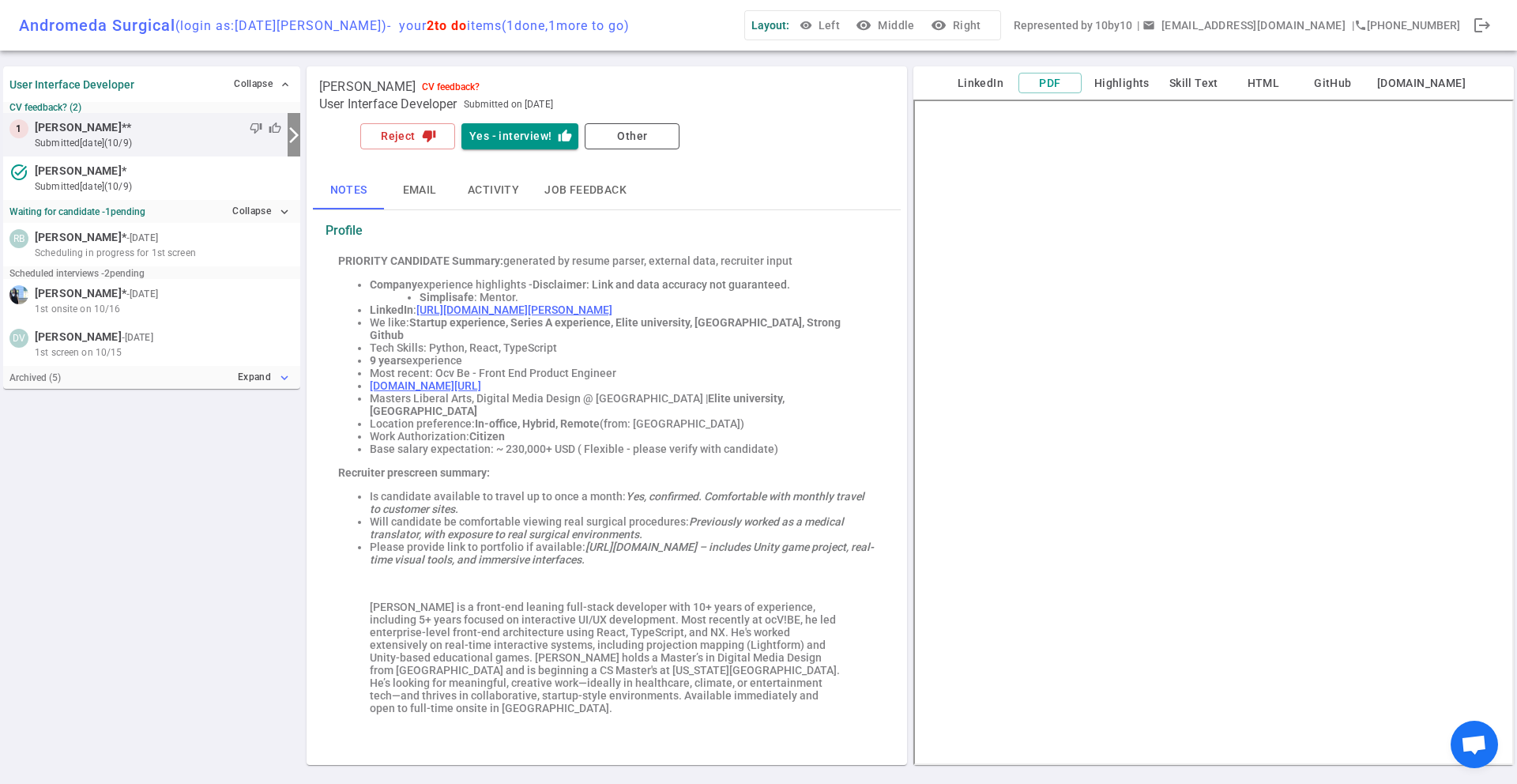
click at [263, 377] on button "Expand expand_more" at bounding box center [264, 377] width 60 height 23
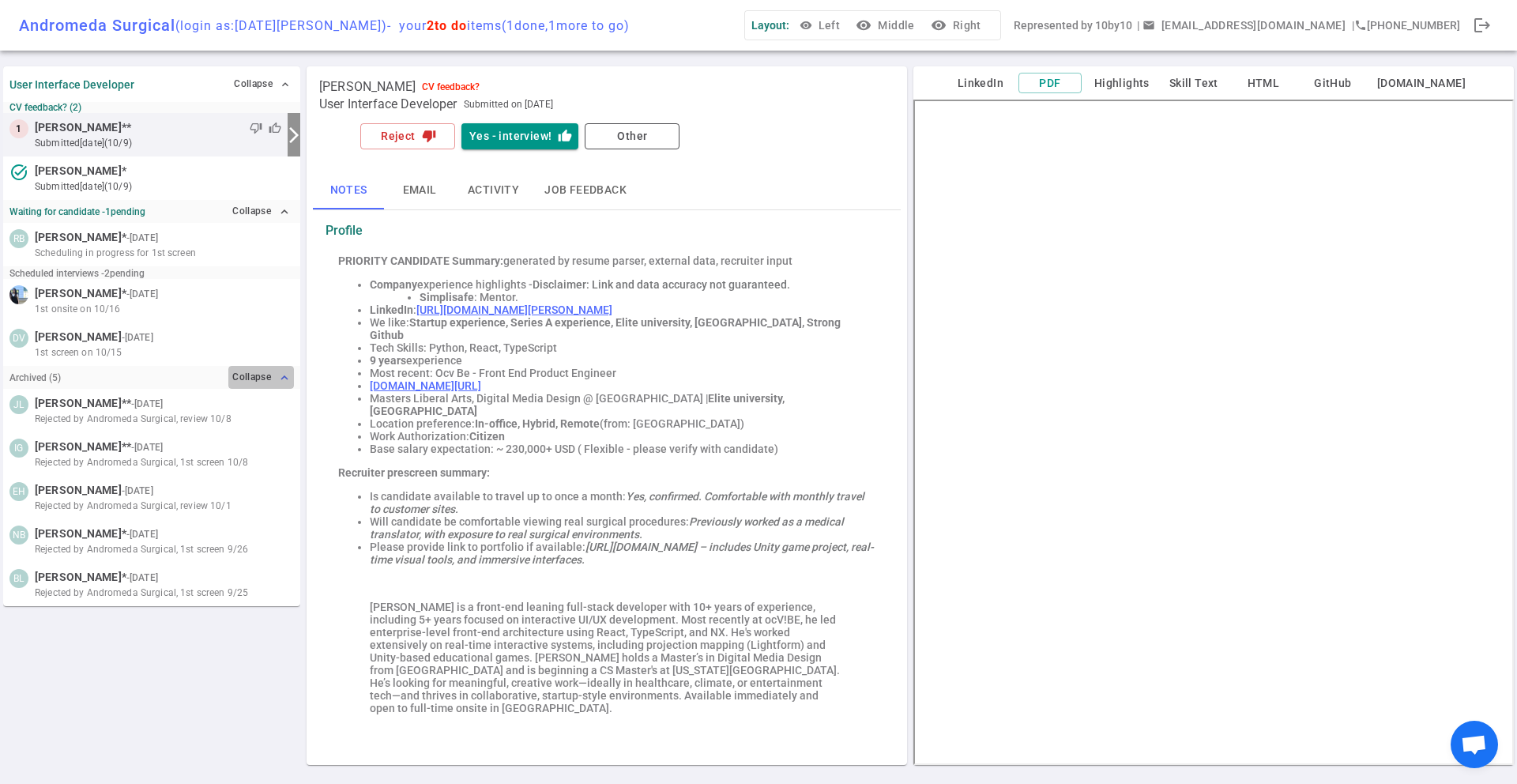
click at [263, 377] on button "Collapse expand_less" at bounding box center [261, 377] width 66 height 23
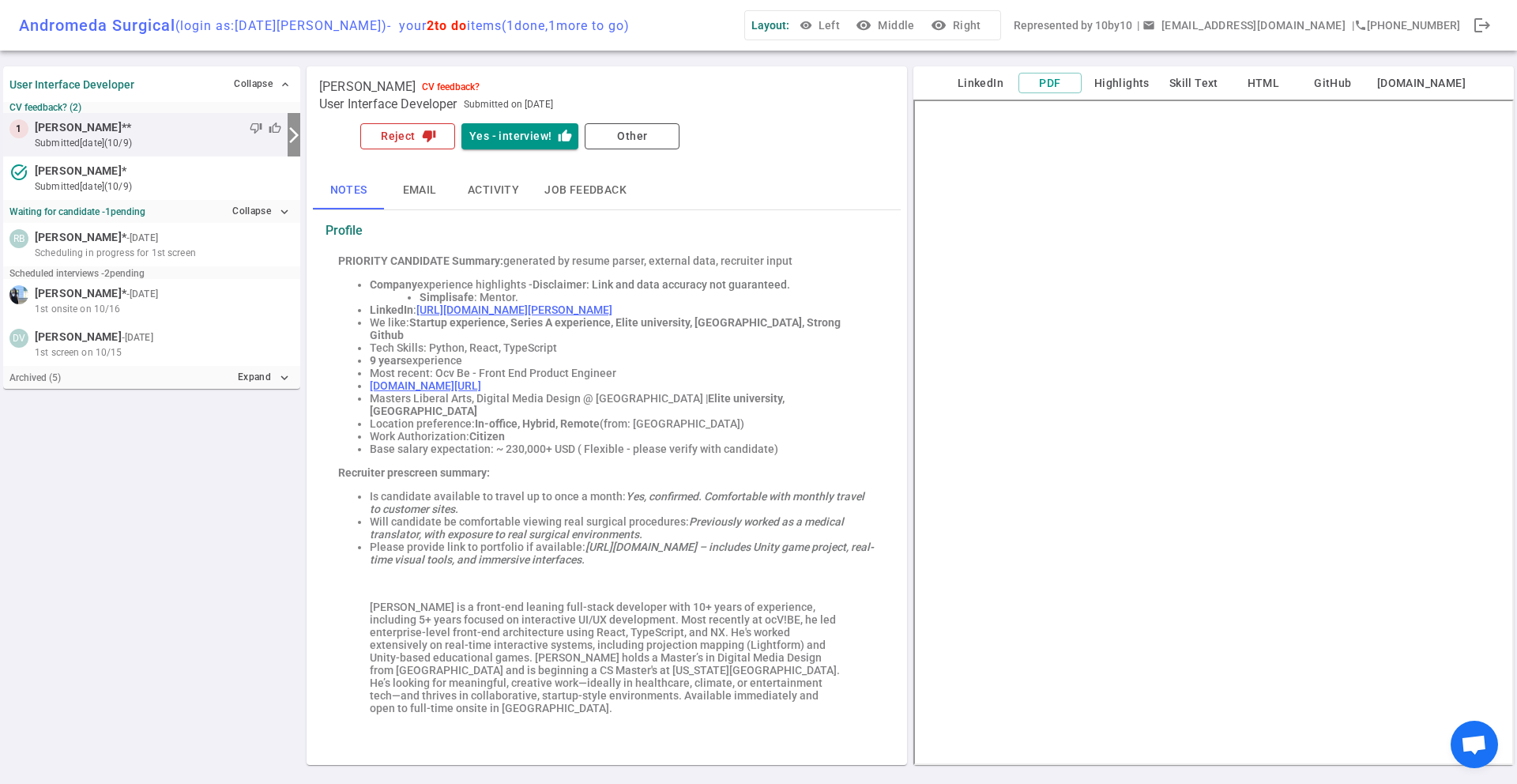
click at [410, 133] on button "Reject thumb_down" at bounding box center [407, 136] width 94 height 26
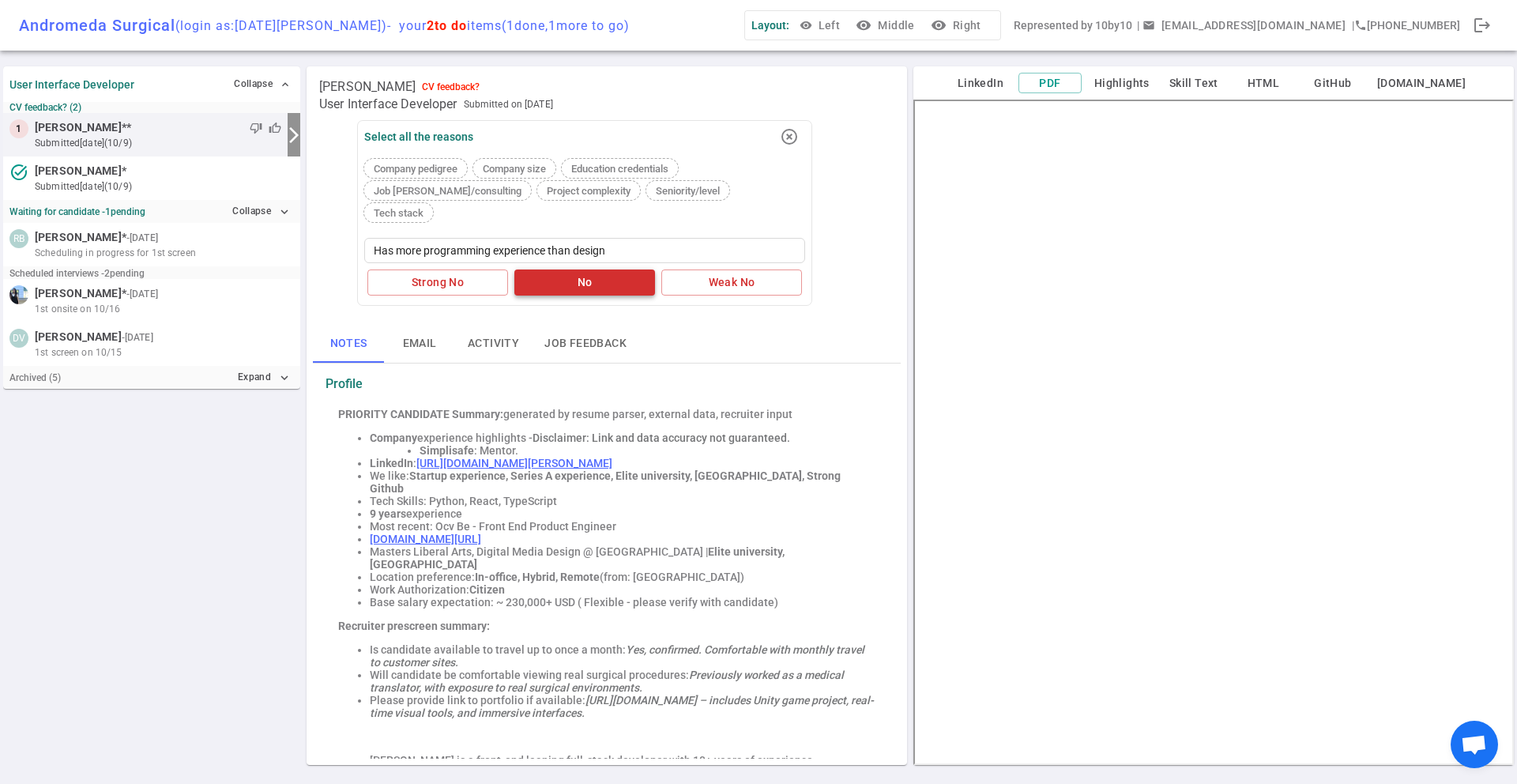
click at [544, 269] on button "No" at bounding box center [584, 282] width 141 height 26
